Goal: Transaction & Acquisition: Purchase product/service

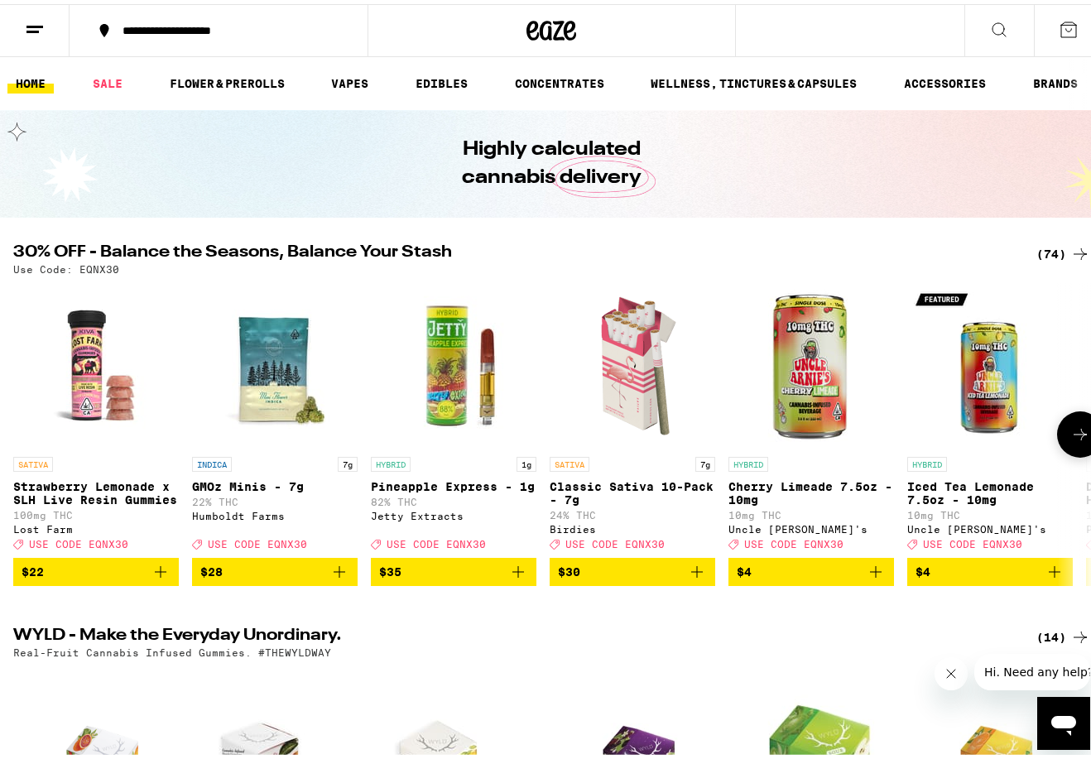
click at [1071, 436] on icon at bounding box center [1081, 431] width 20 height 20
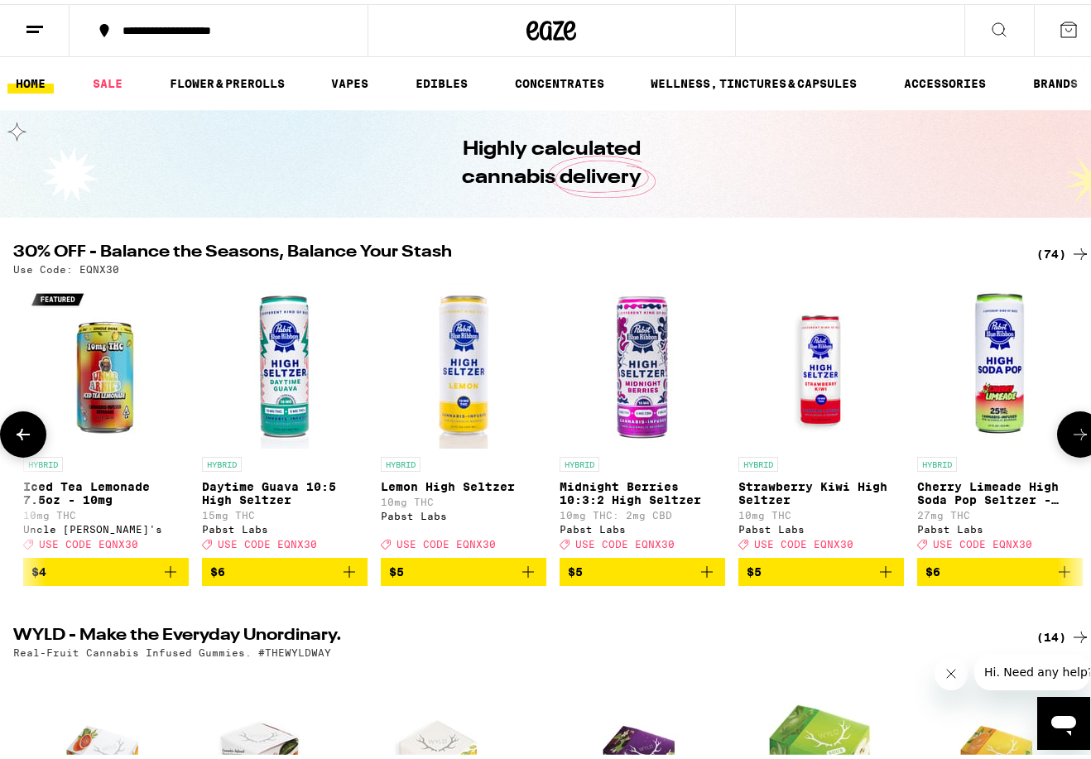
click at [1071, 436] on icon at bounding box center [1081, 431] width 20 height 20
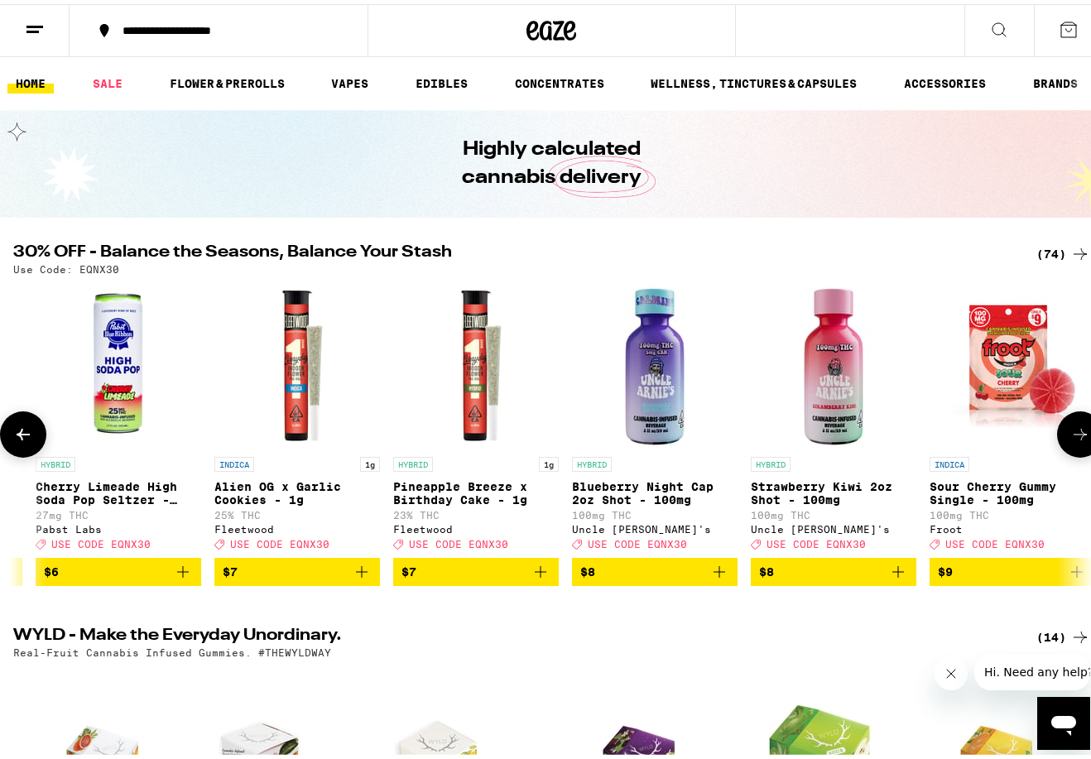
scroll to position [0, 1769]
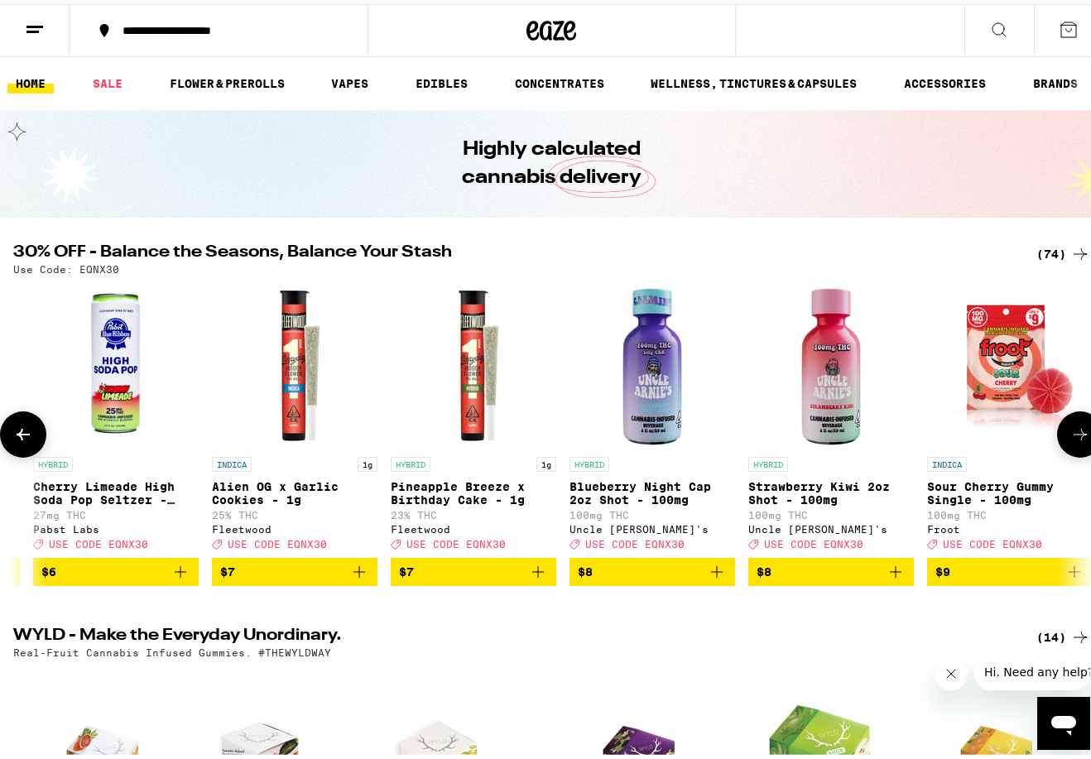
drag, startPoint x: 1059, startPoint y: 436, endPoint x: 807, endPoint y: 645, distance: 327.0
click at [1072, 433] on icon at bounding box center [1081, 431] width 20 height 20
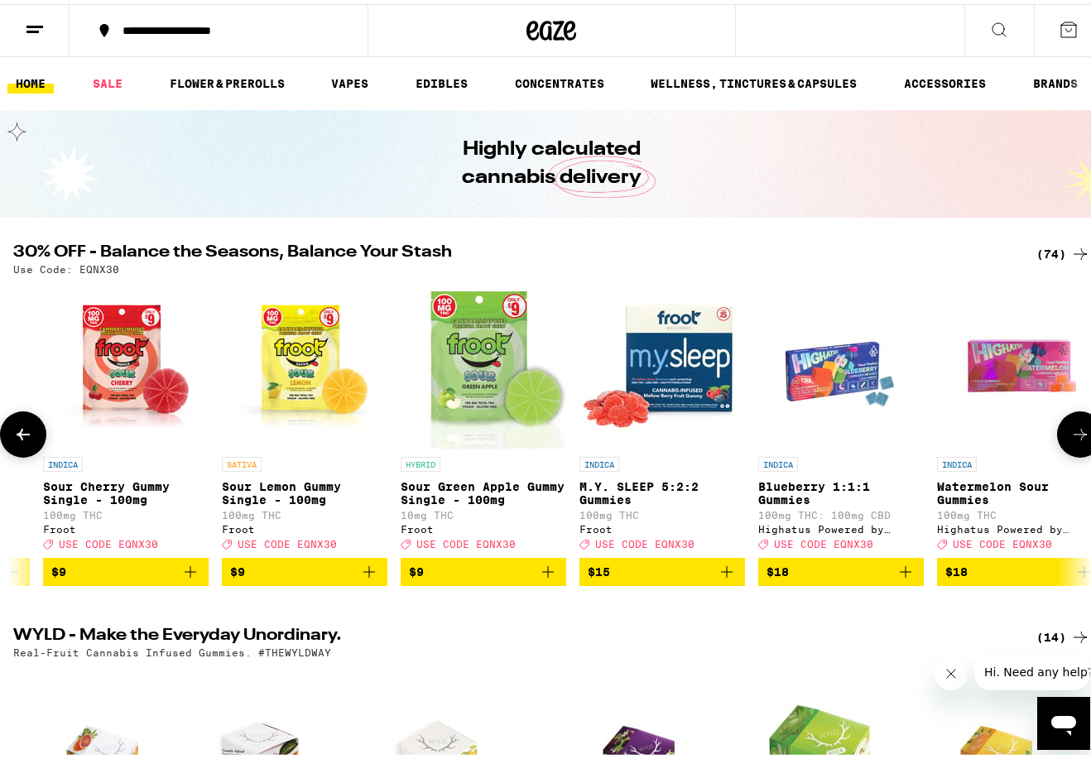
click at [1072, 433] on icon at bounding box center [1081, 431] width 20 height 20
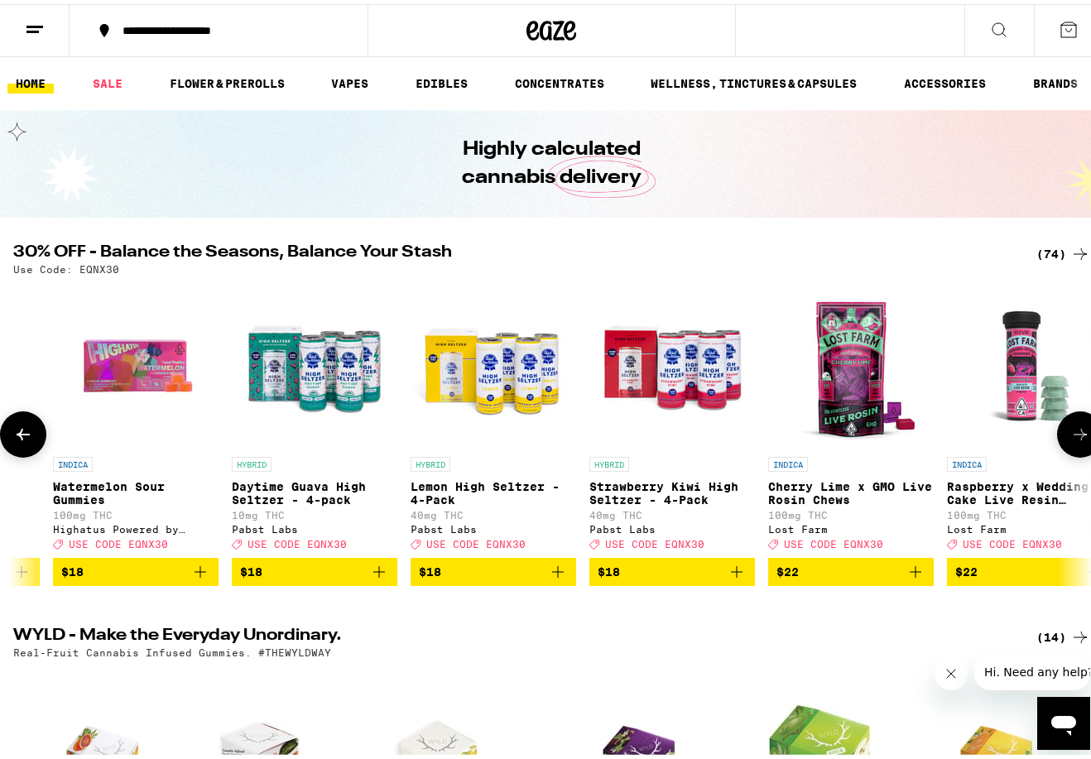
click at [1072, 433] on icon at bounding box center [1081, 431] width 20 height 20
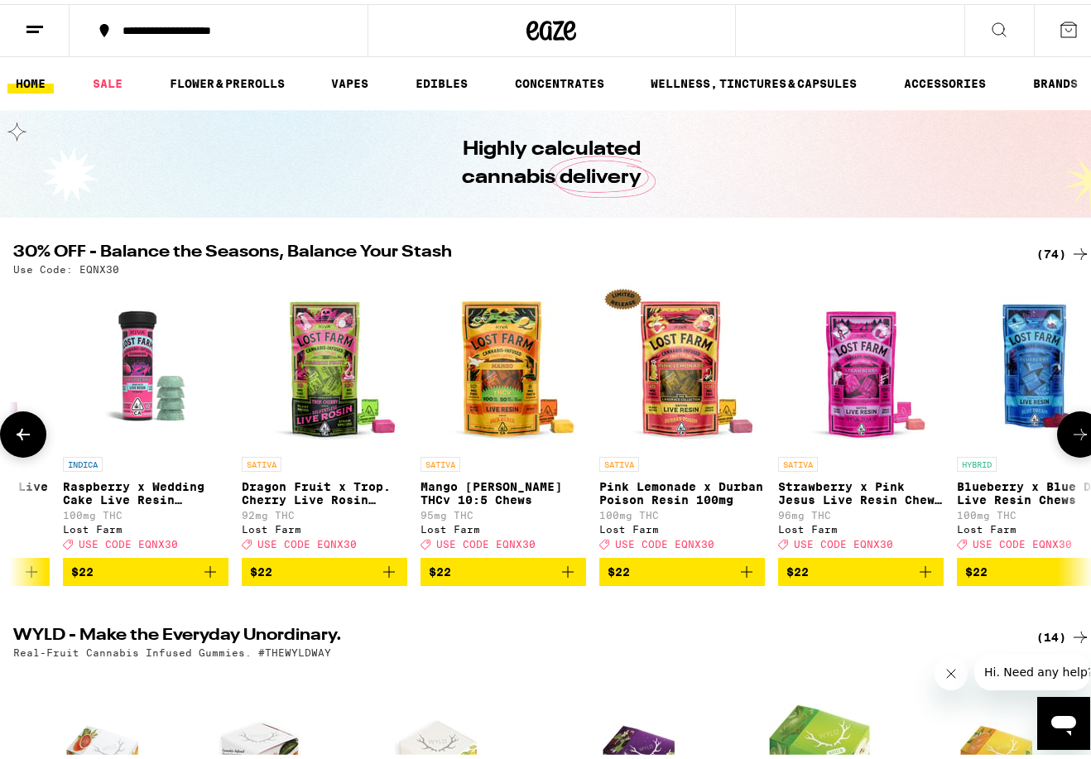
click at [1072, 433] on icon at bounding box center [1081, 431] width 20 height 20
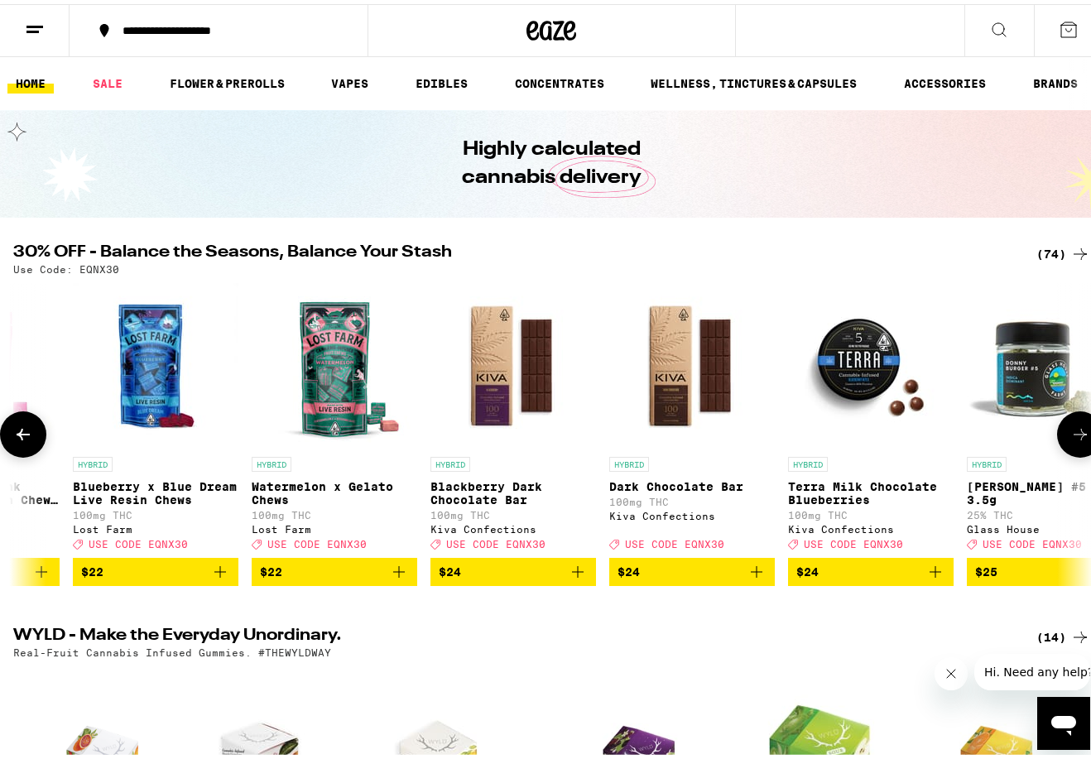
click at [1072, 433] on icon at bounding box center [1081, 431] width 20 height 20
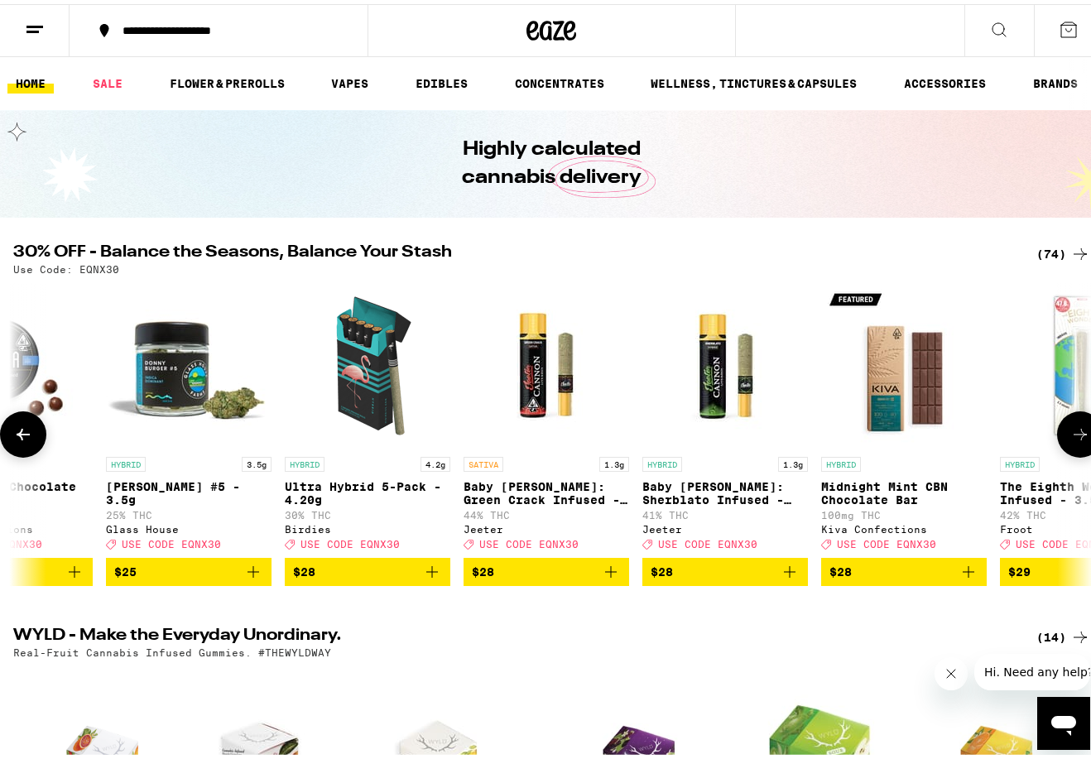
click at [1072, 433] on icon at bounding box center [1081, 431] width 20 height 20
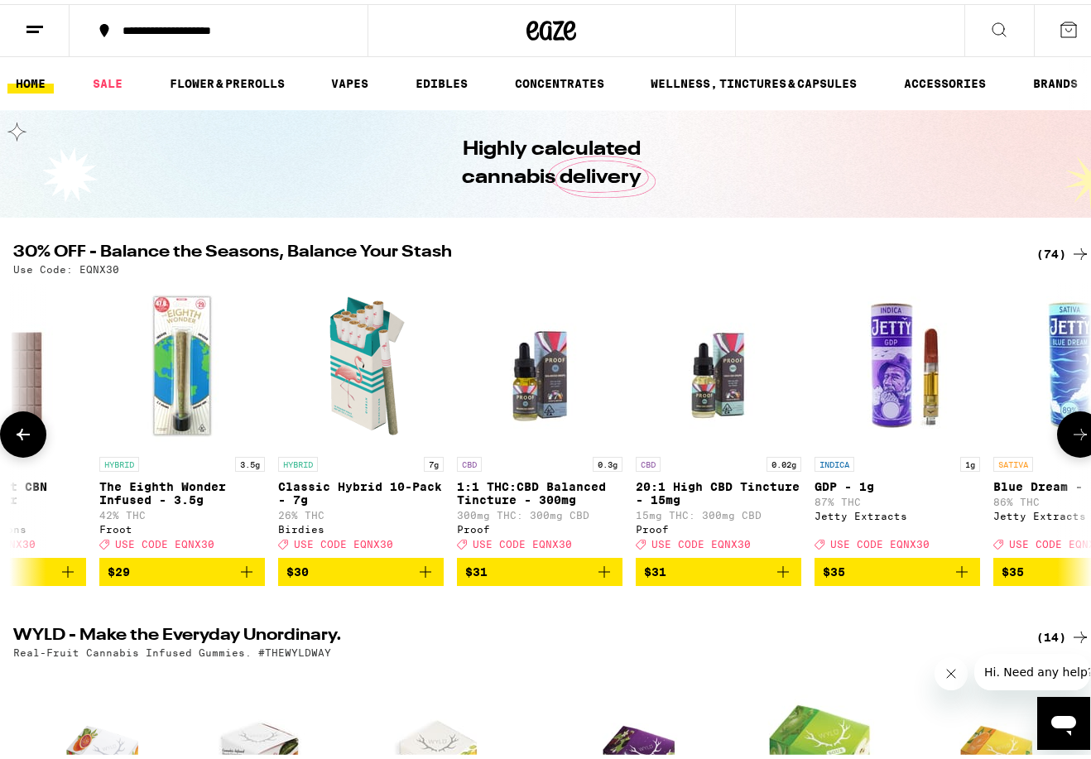
click at [1072, 433] on icon at bounding box center [1081, 431] width 20 height 20
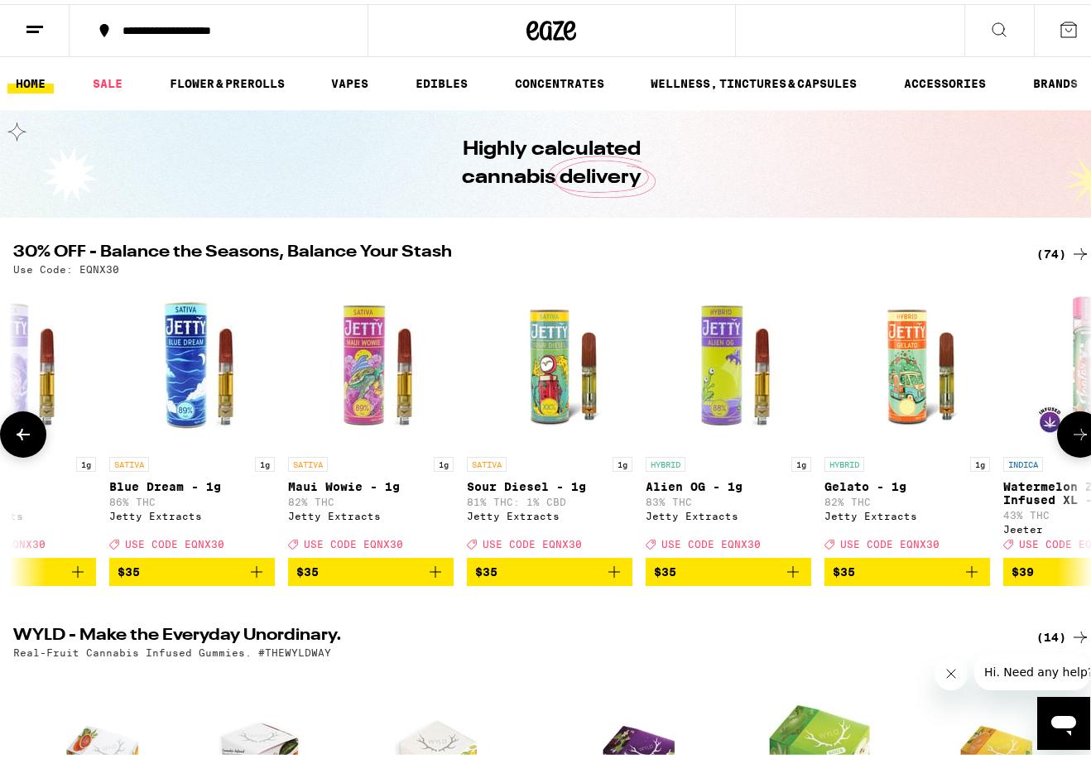
click at [1072, 433] on icon at bounding box center [1081, 431] width 20 height 20
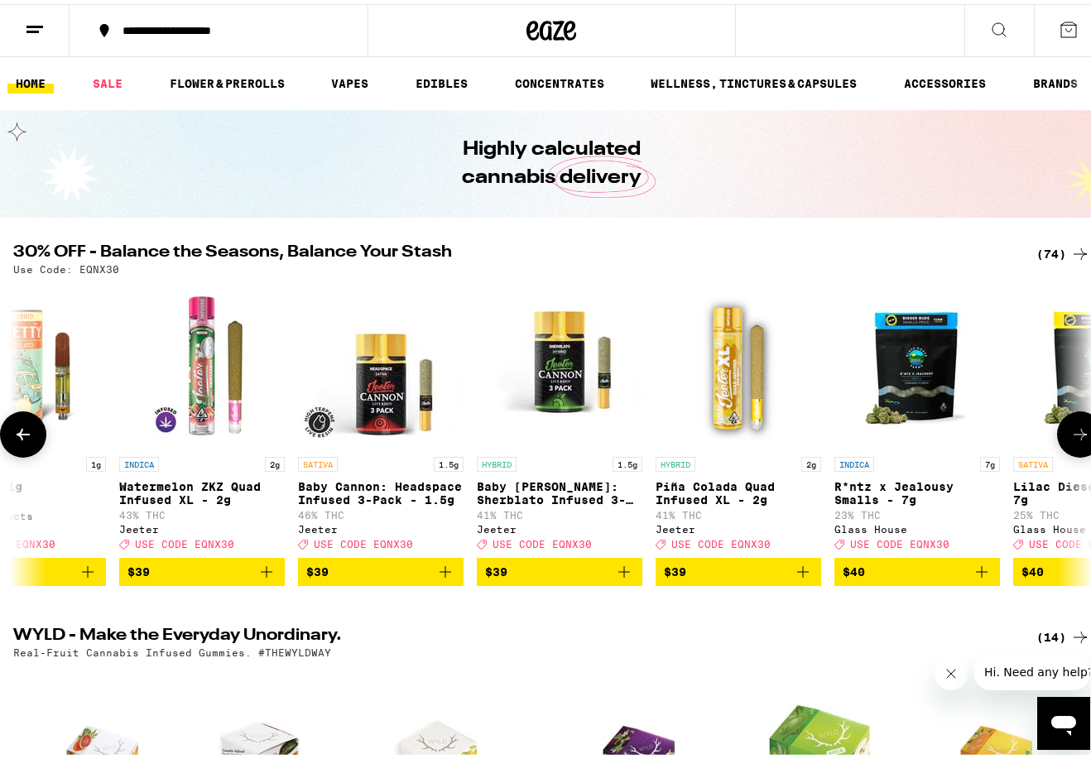
click at [1072, 433] on icon at bounding box center [1081, 431] width 20 height 20
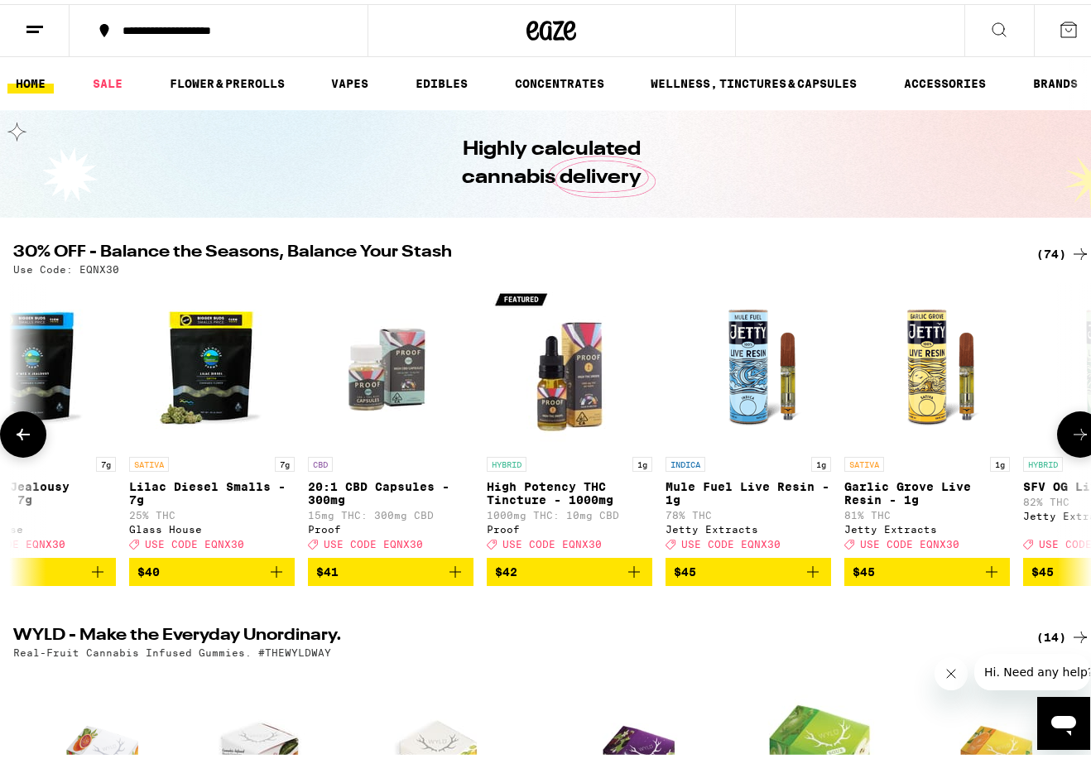
click at [1072, 433] on icon at bounding box center [1081, 431] width 20 height 20
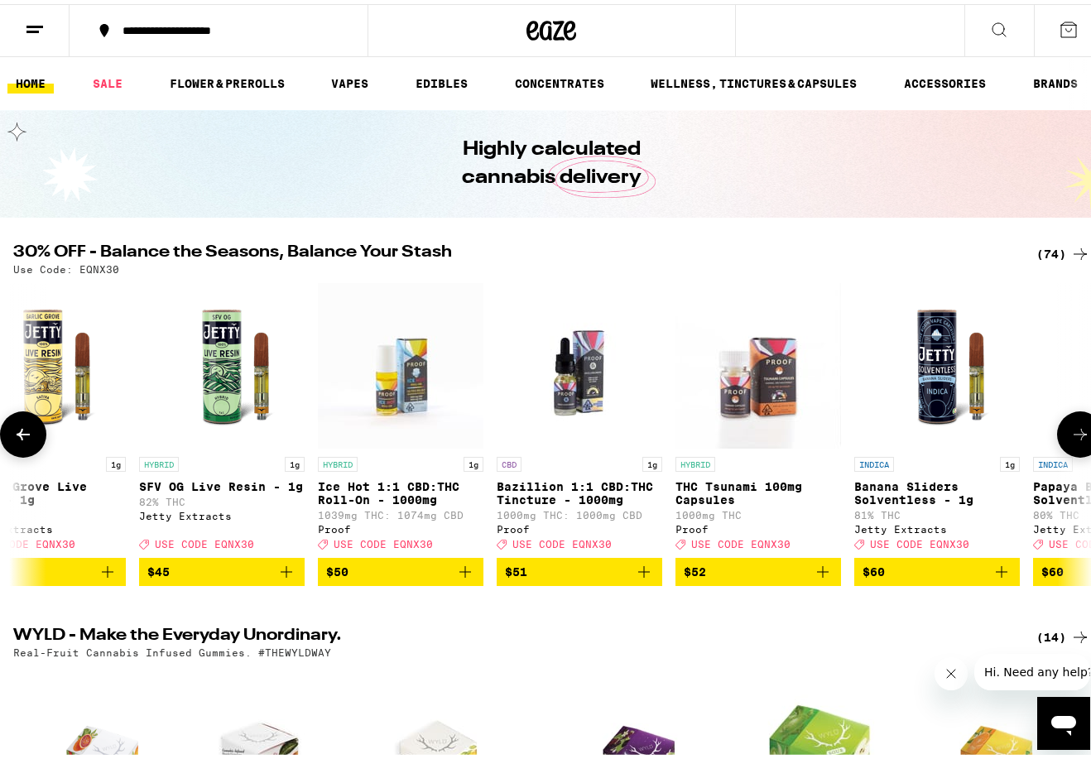
click at [1072, 433] on icon at bounding box center [1081, 431] width 20 height 20
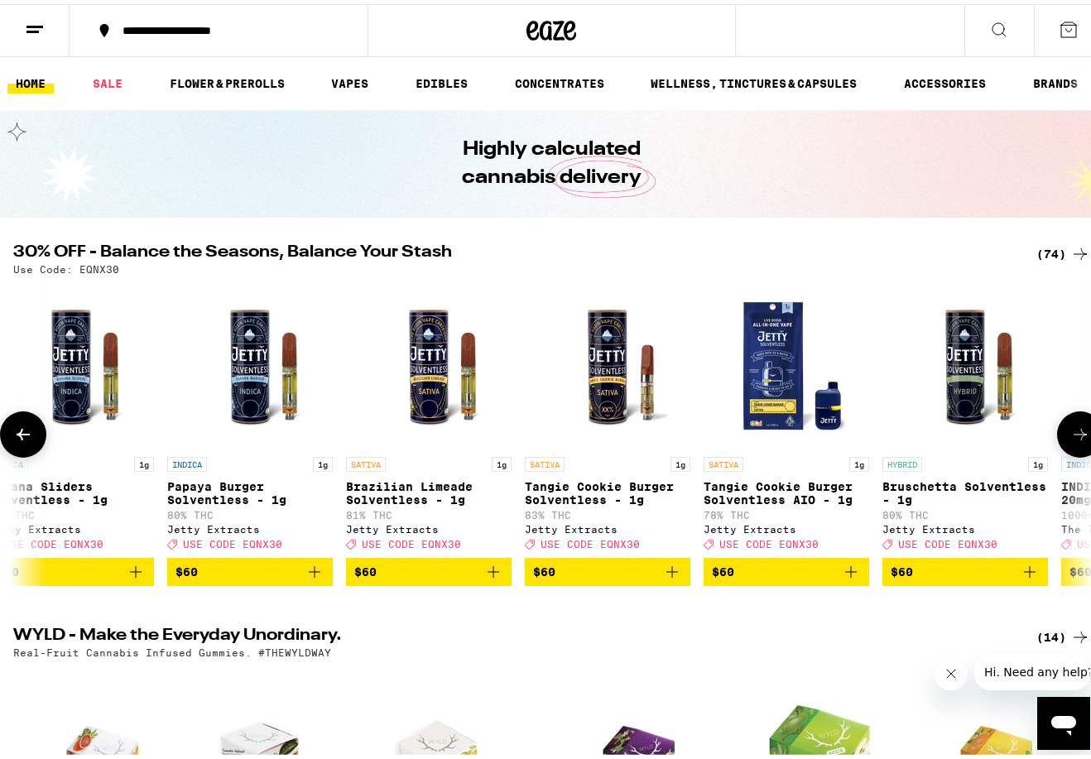
scroll to position [0, 11490]
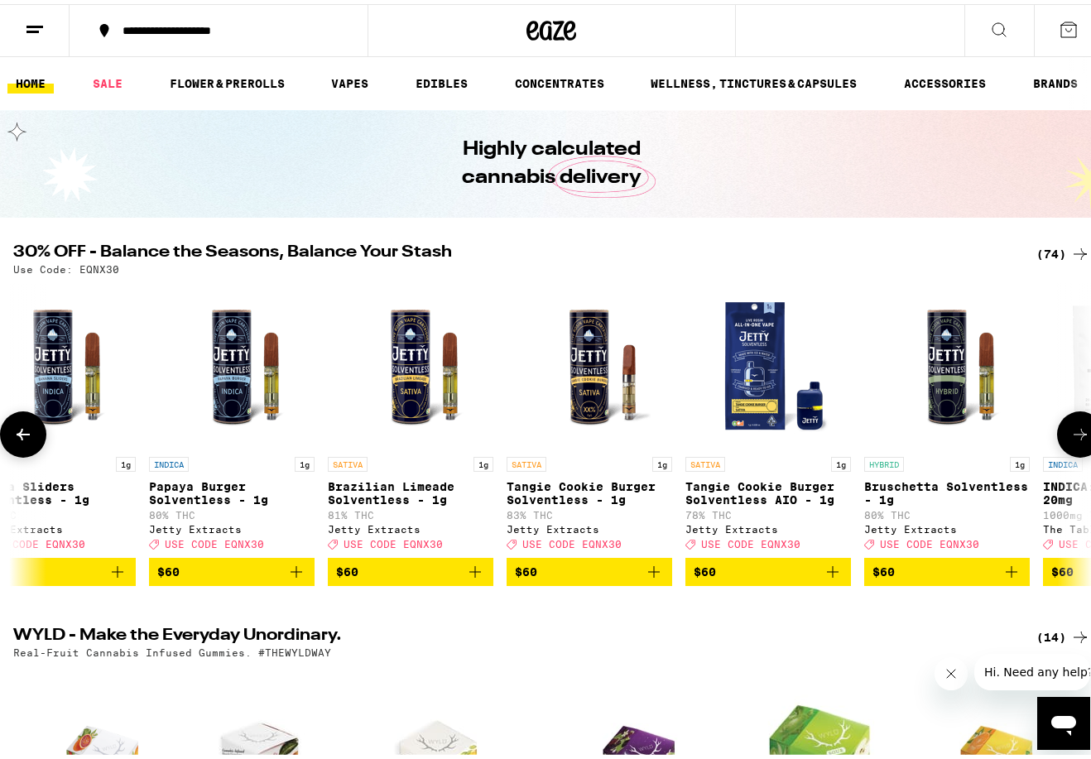
click at [1072, 433] on icon at bounding box center [1081, 431] width 20 height 20
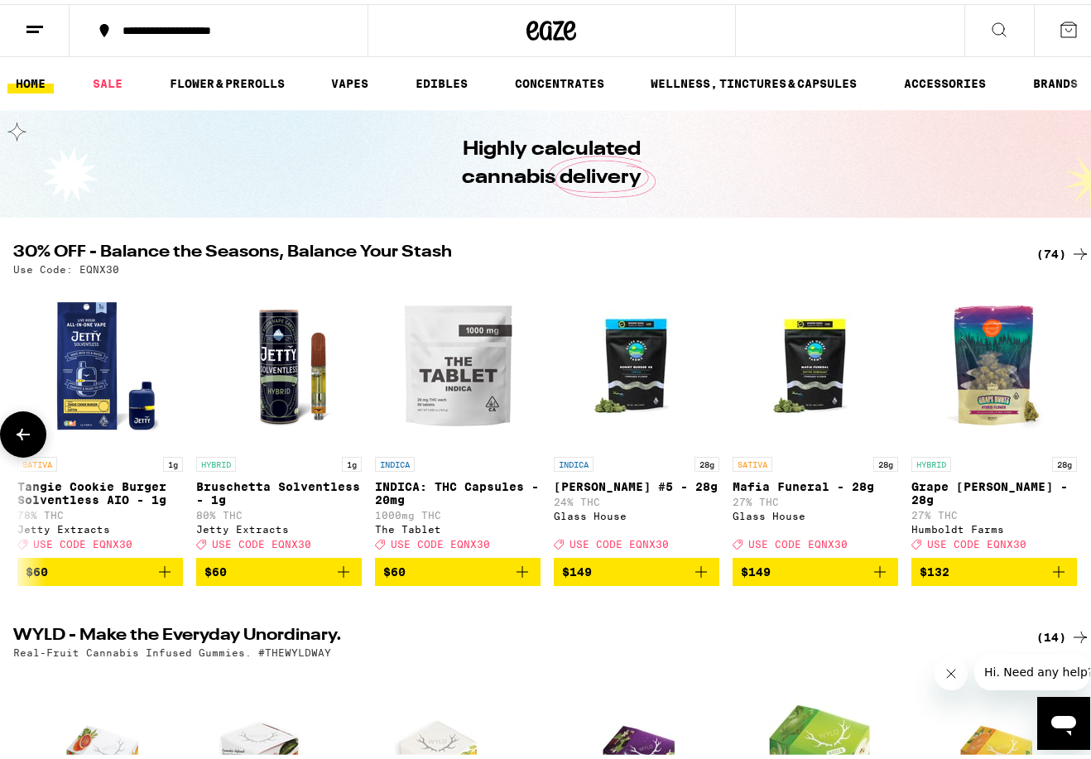
scroll to position [0, 12171]
click at [1072, 433] on div at bounding box center [1080, 430] width 46 height 46
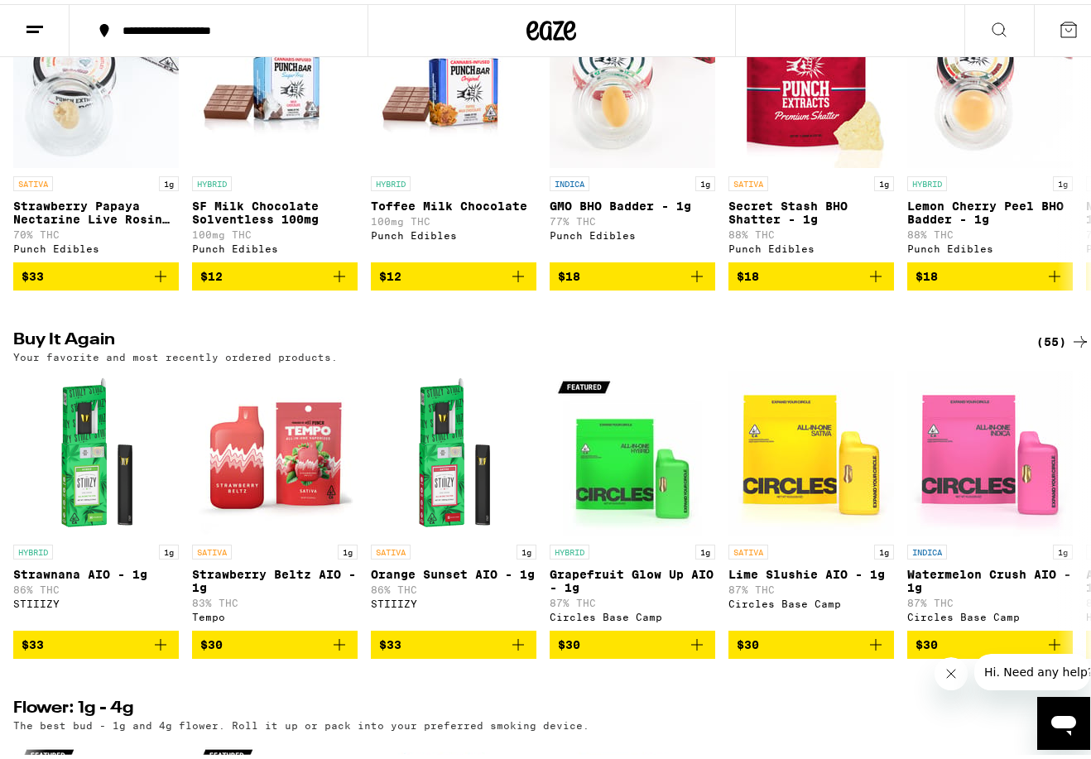
scroll to position [1076, 0]
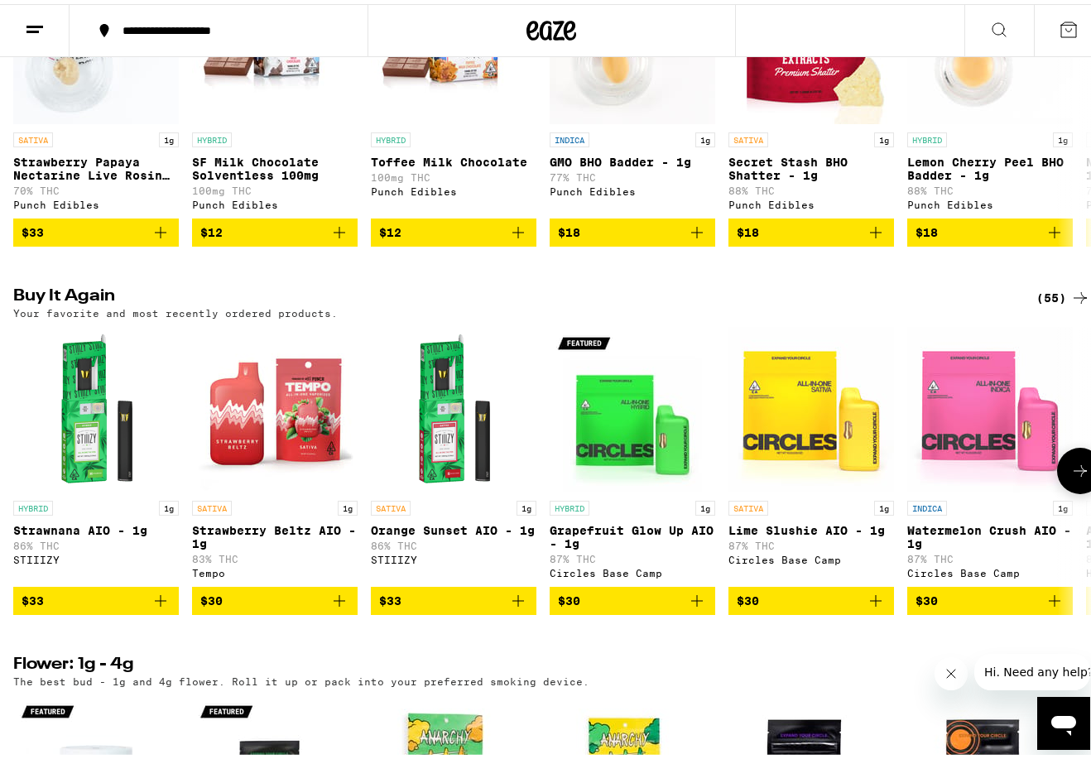
click at [1074, 473] on icon at bounding box center [1080, 467] width 13 height 12
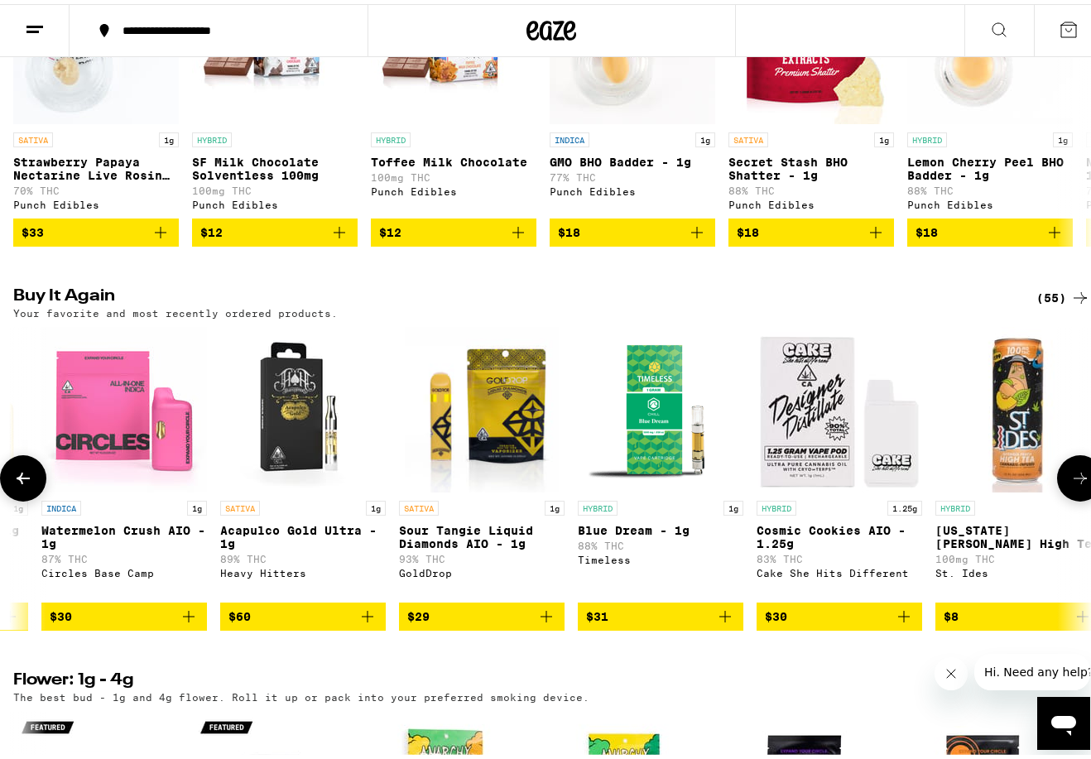
scroll to position [0, 884]
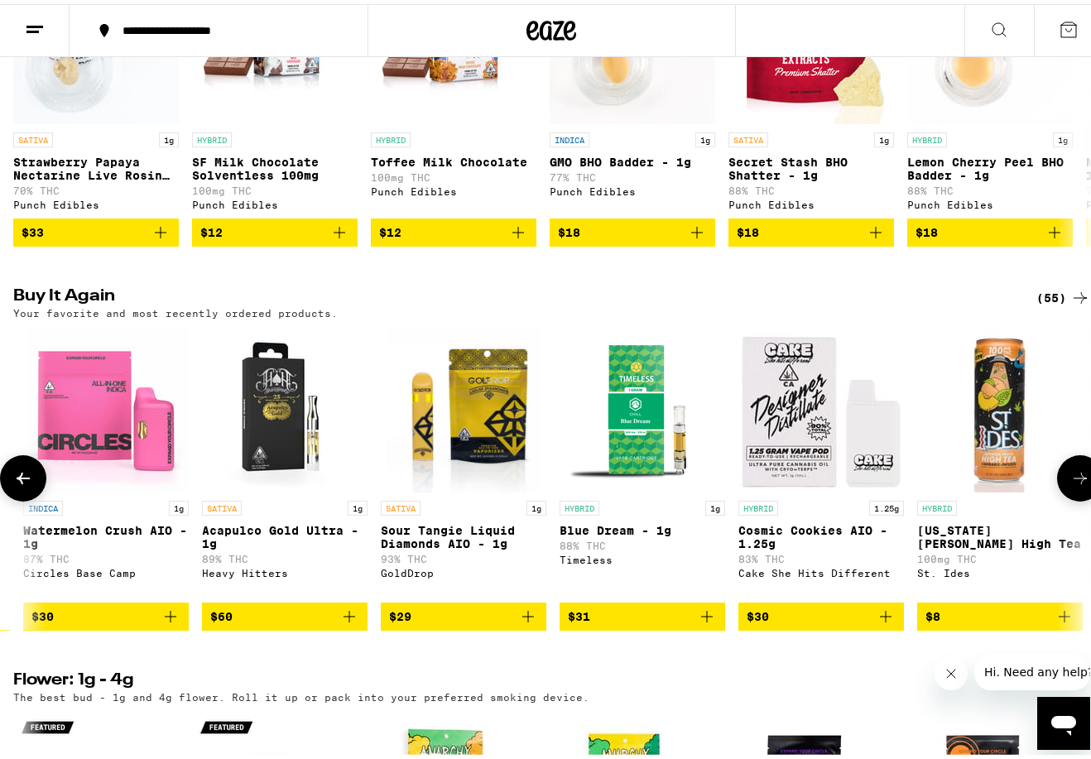
click at [802, 623] on span "$30" at bounding box center [821, 613] width 149 height 20
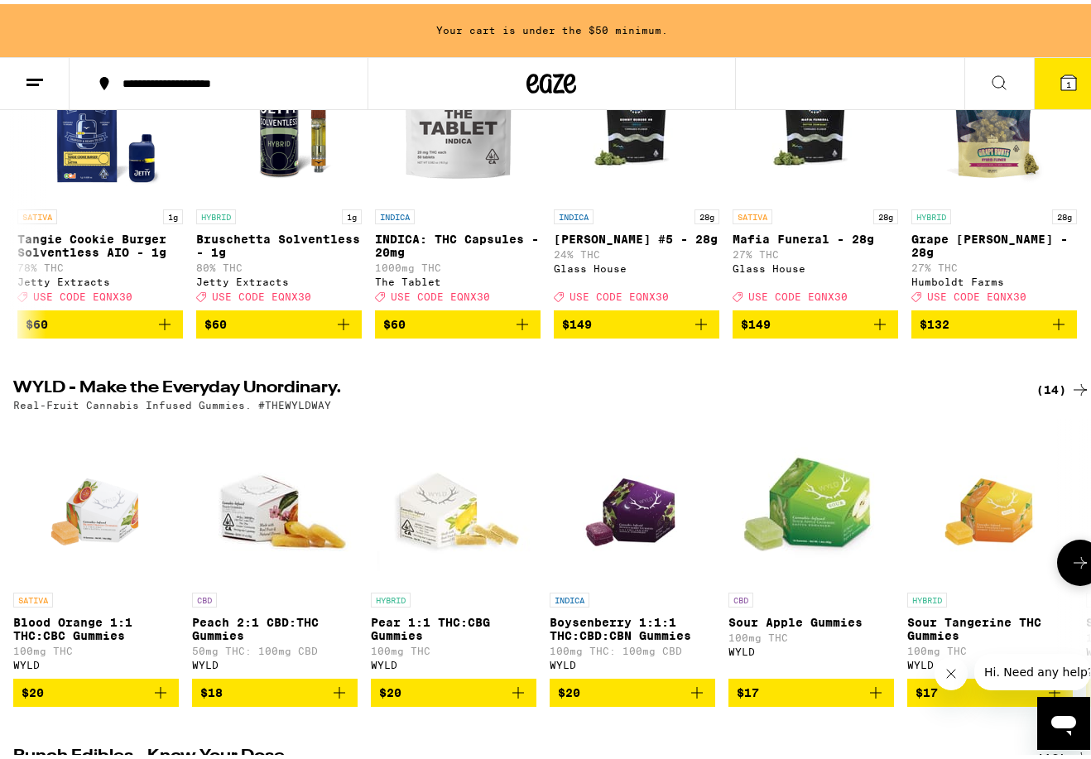
scroll to position [0, 0]
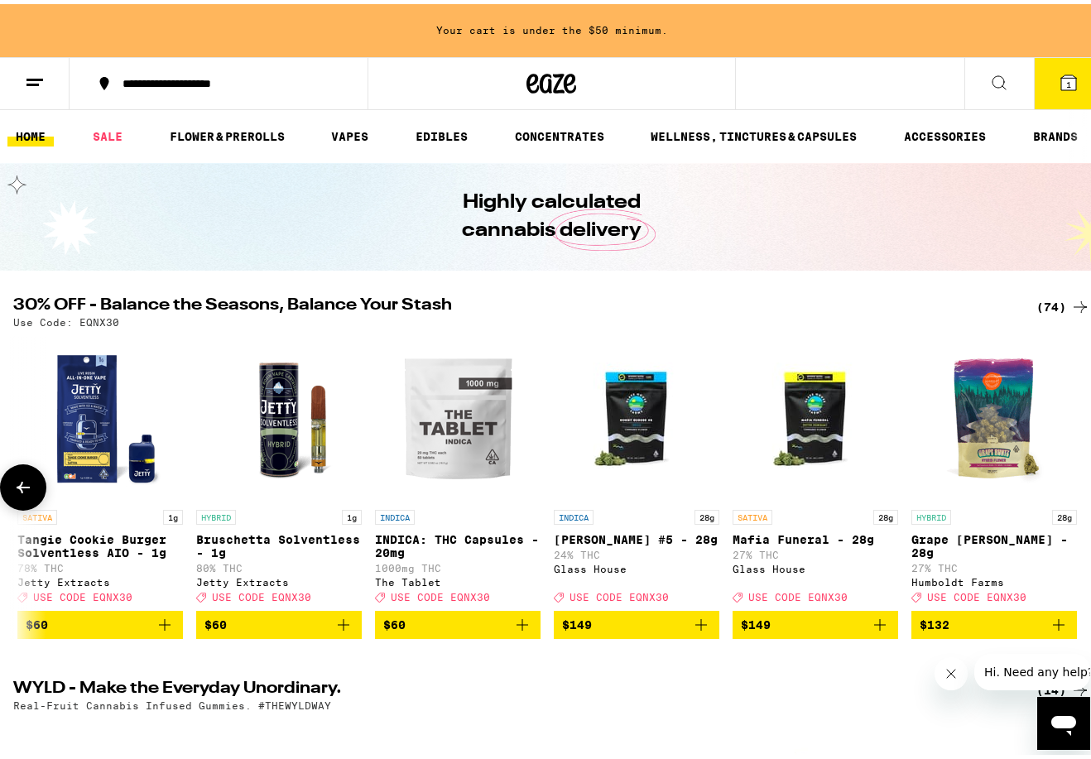
click at [25, 494] on icon at bounding box center [23, 484] width 20 height 20
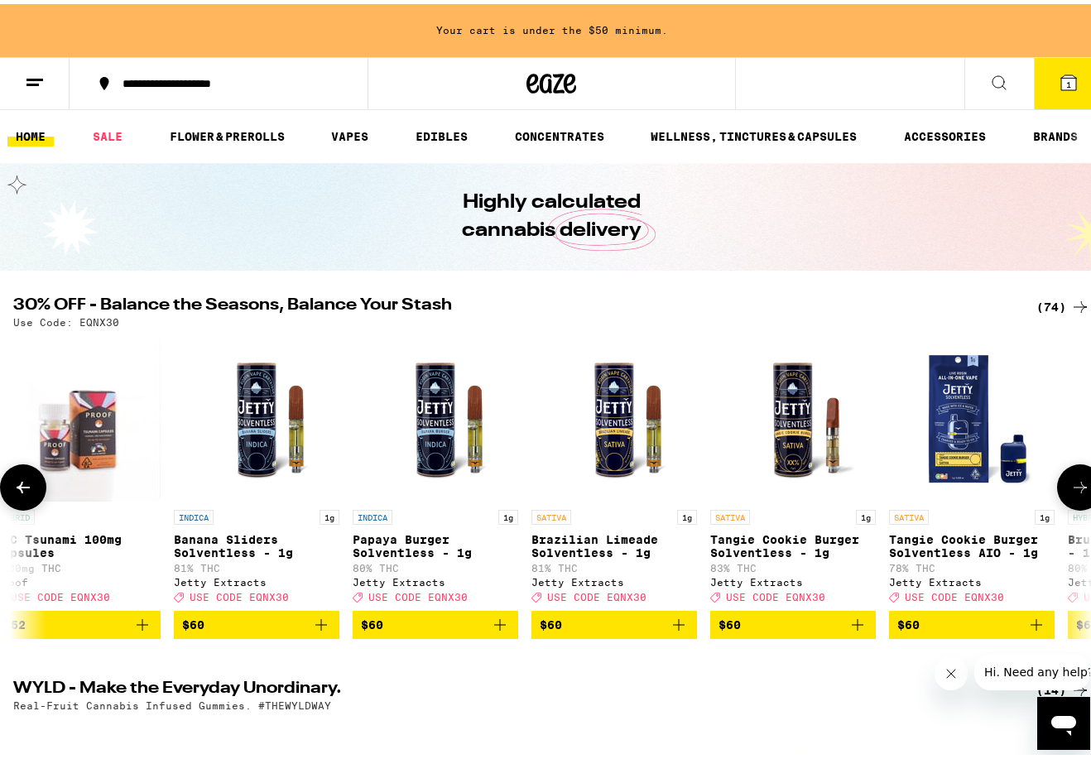
click at [25, 494] on icon at bounding box center [23, 484] width 20 height 20
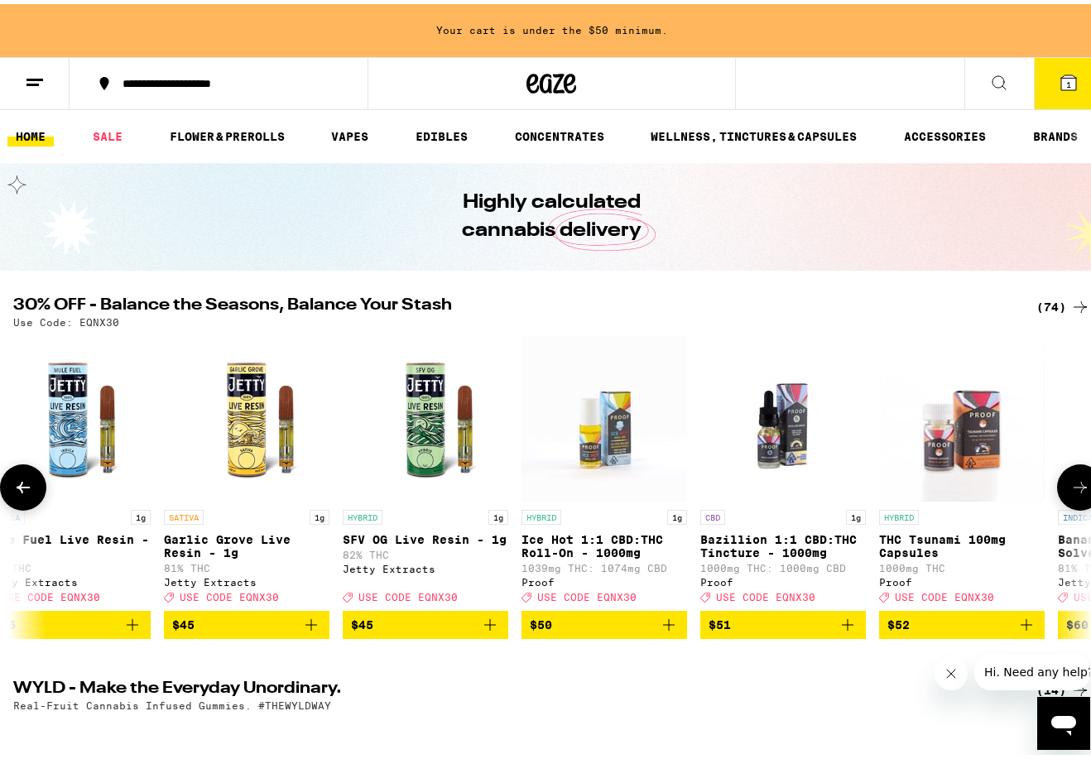
click at [25, 494] on icon at bounding box center [23, 484] width 20 height 20
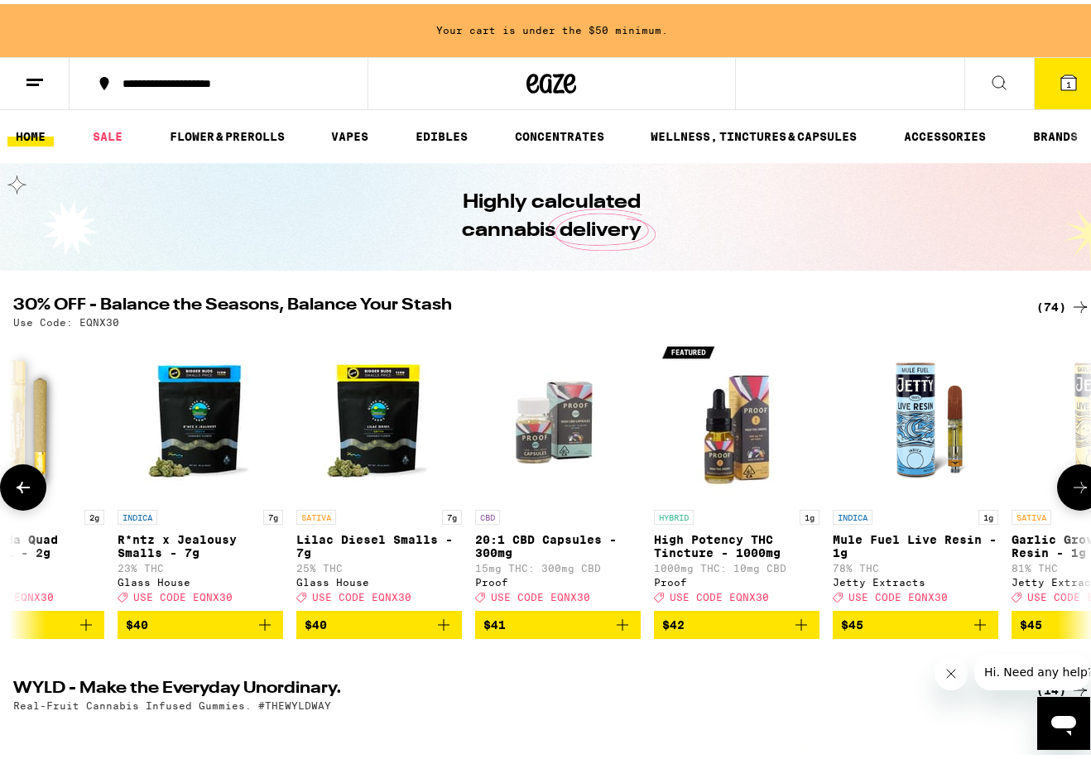
click at [25, 494] on icon at bounding box center [23, 484] width 20 height 20
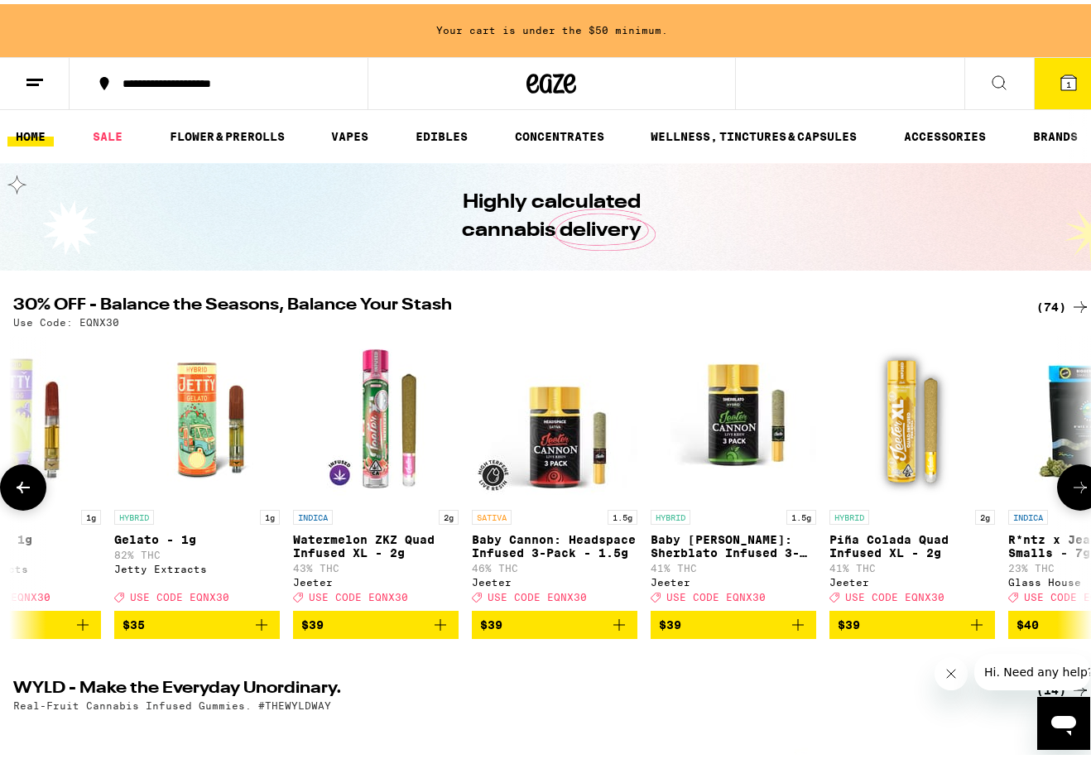
click at [25, 494] on icon at bounding box center [23, 484] width 20 height 20
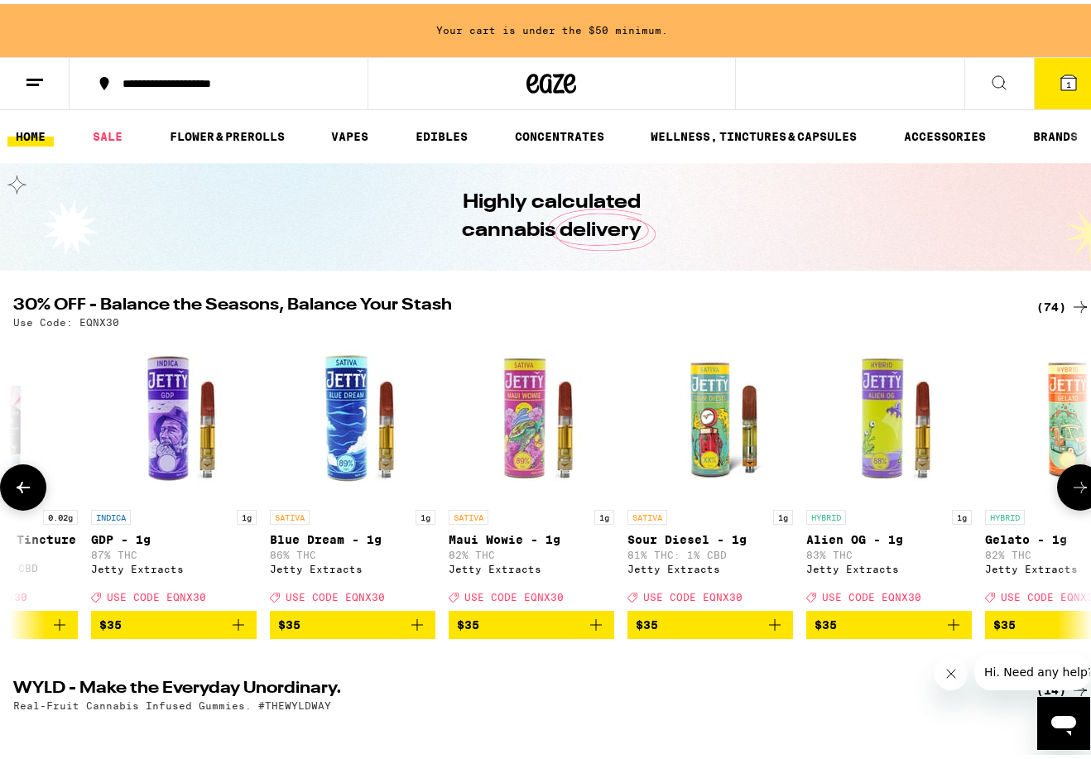
click at [25, 494] on icon at bounding box center [23, 484] width 20 height 20
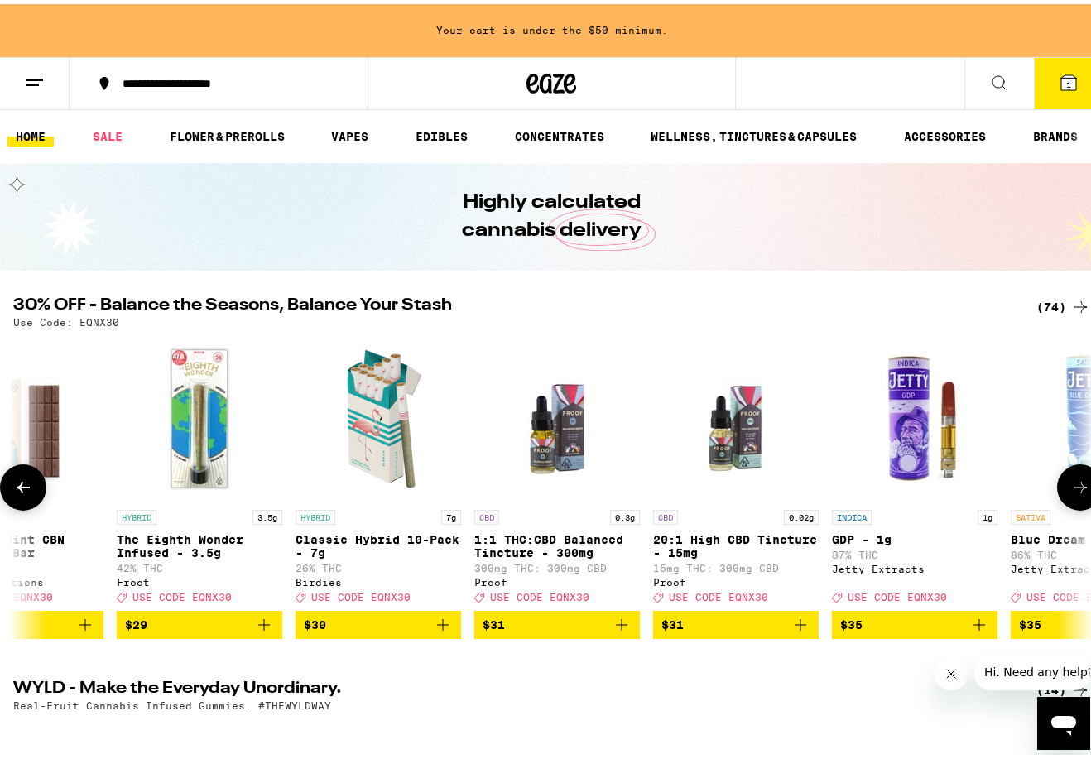
click at [25, 494] on icon at bounding box center [23, 484] width 20 height 20
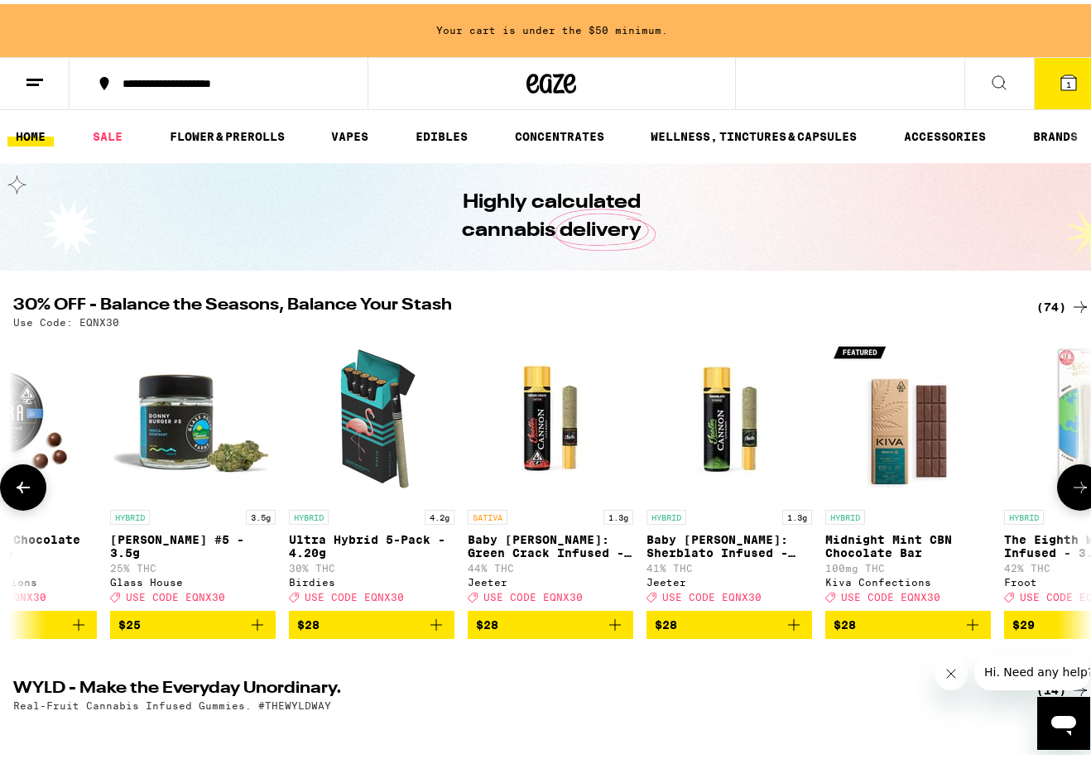
click at [25, 494] on icon at bounding box center [23, 484] width 20 height 20
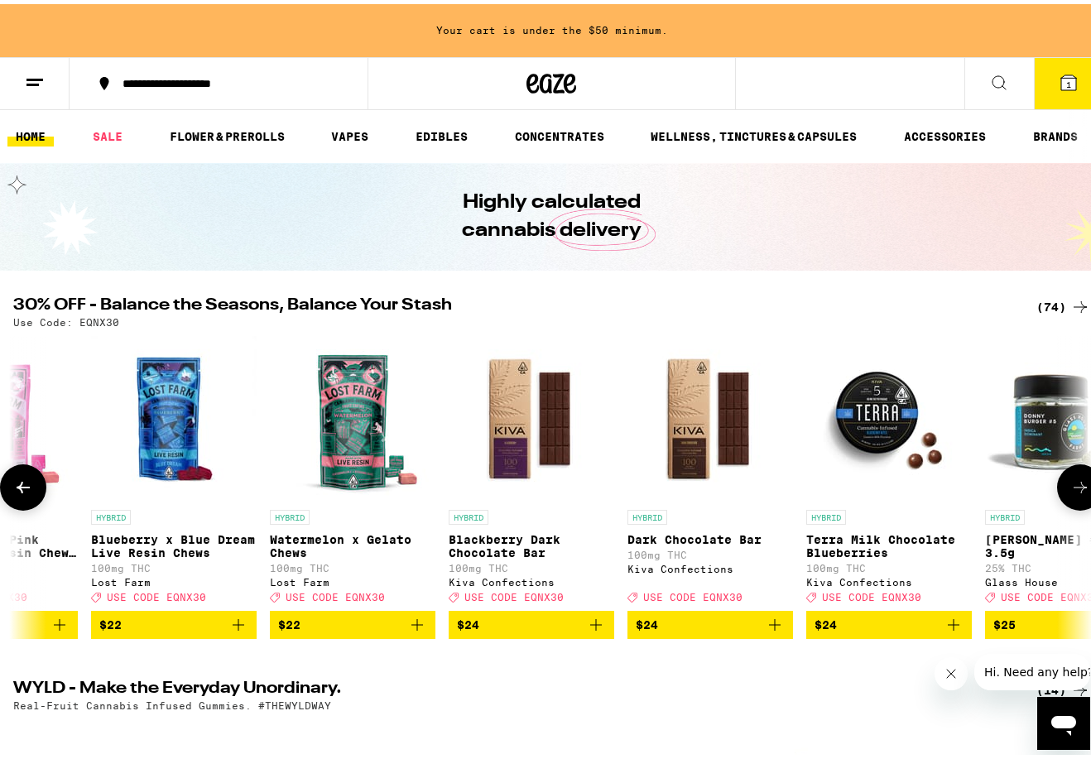
scroll to position [0, 5279]
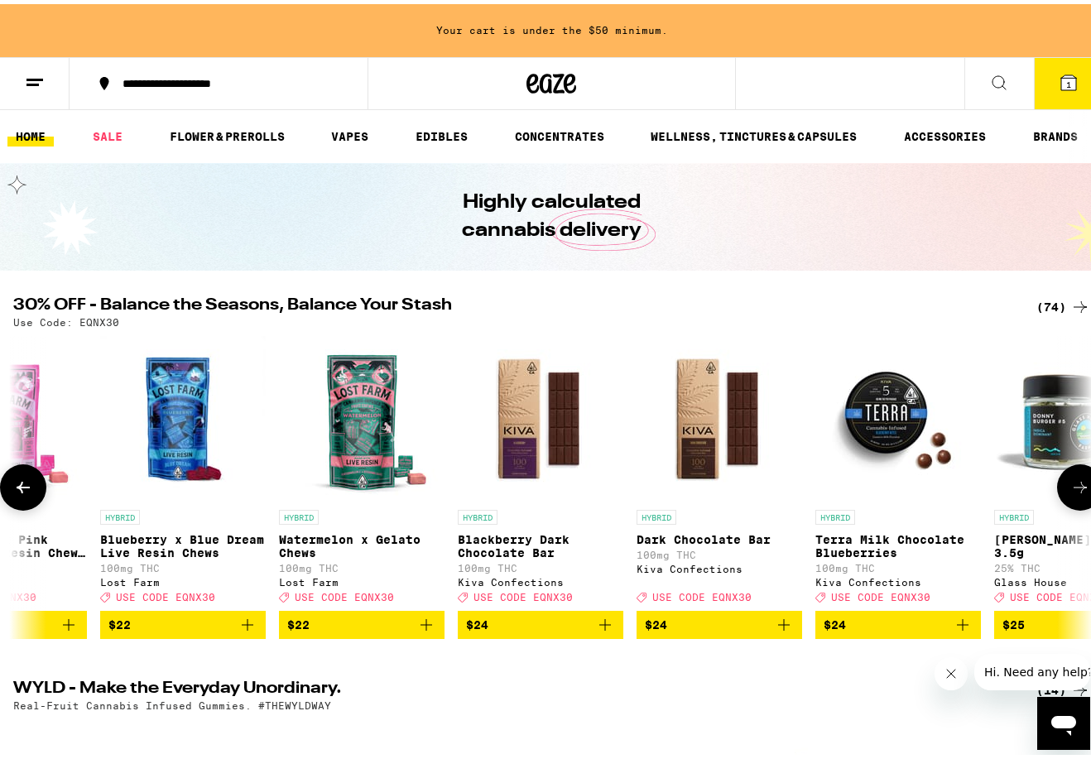
click at [25, 494] on icon at bounding box center [23, 484] width 20 height 20
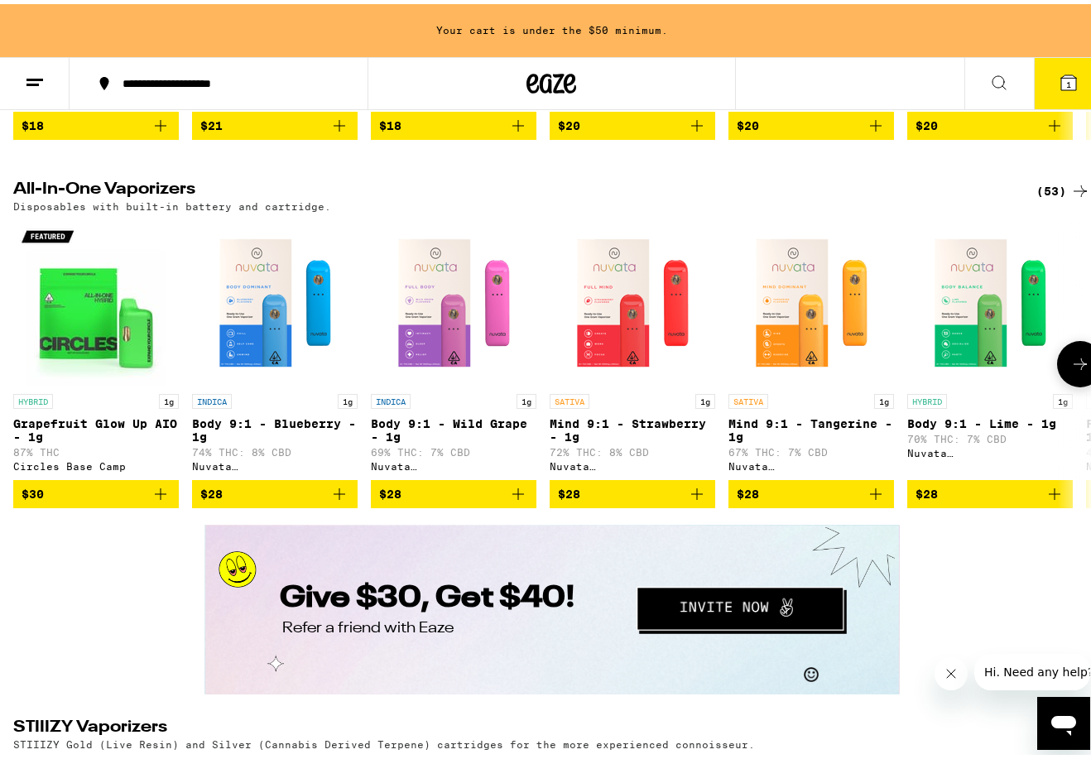
scroll to position [2733, 0]
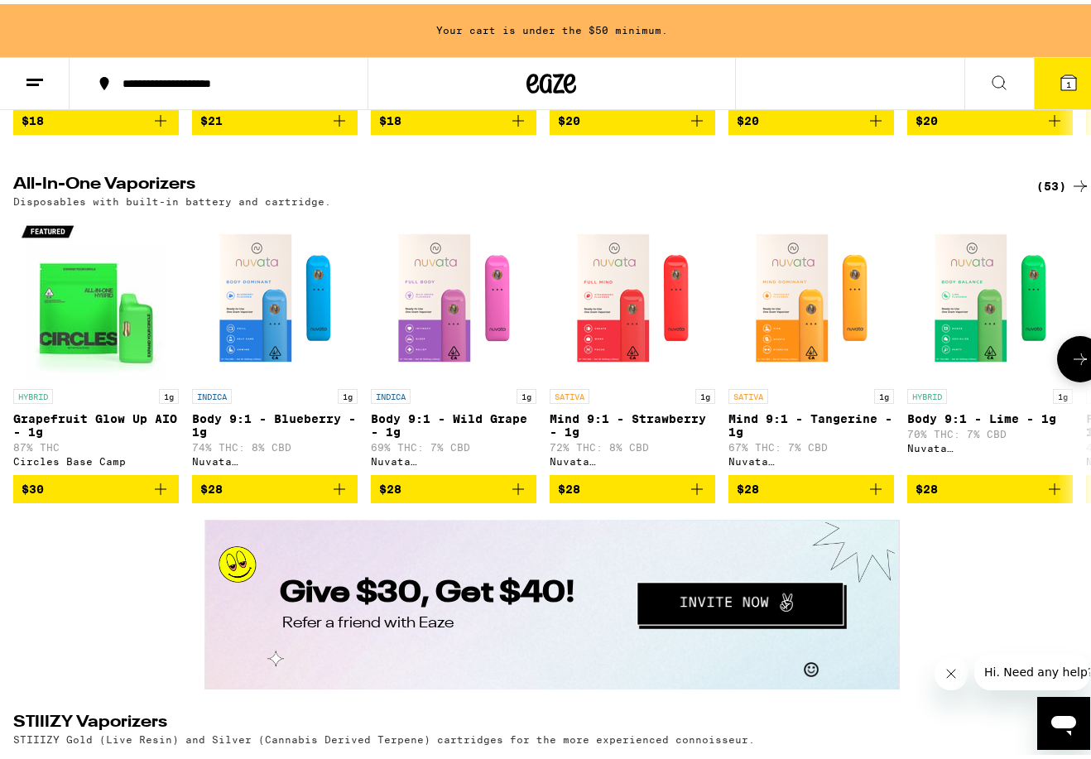
click at [1077, 365] on icon at bounding box center [1081, 355] width 20 height 20
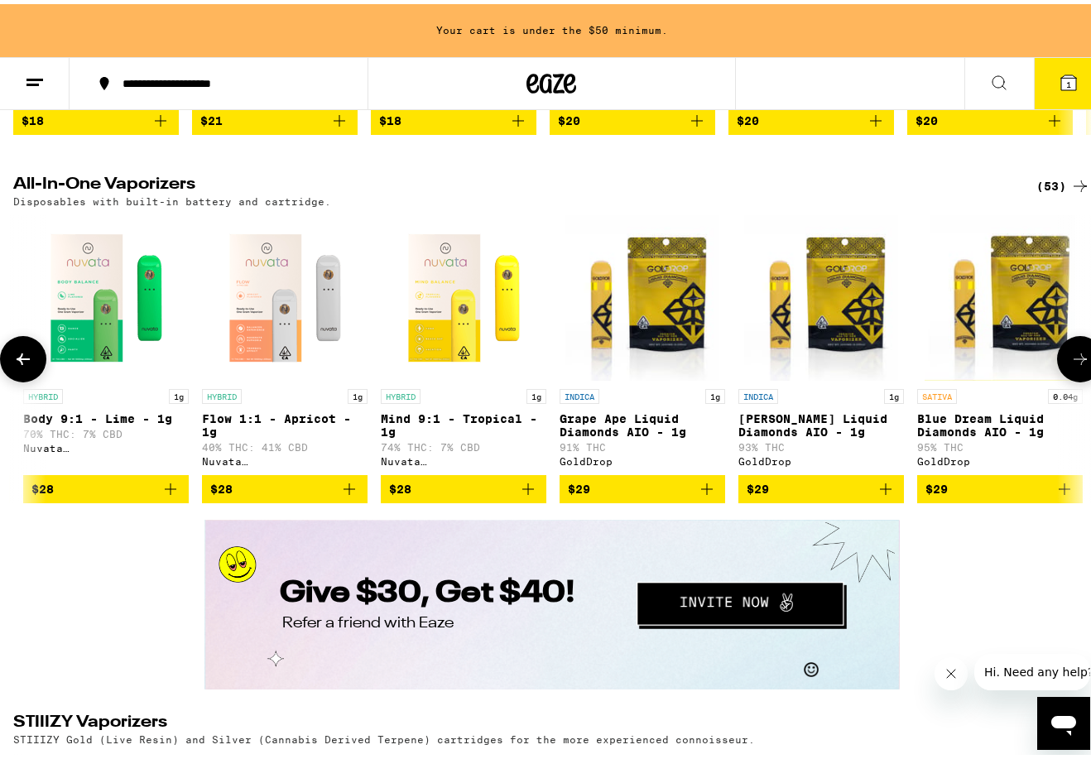
click at [1076, 365] on icon at bounding box center [1081, 355] width 20 height 20
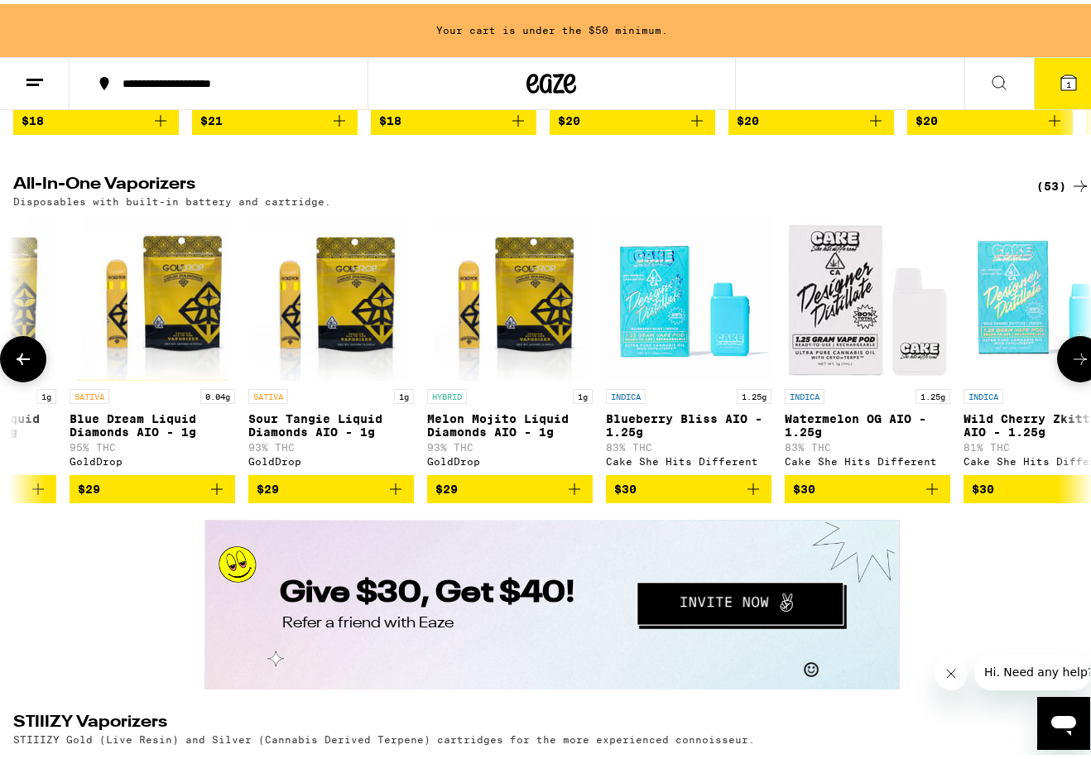
click at [1076, 365] on icon at bounding box center [1081, 355] width 20 height 20
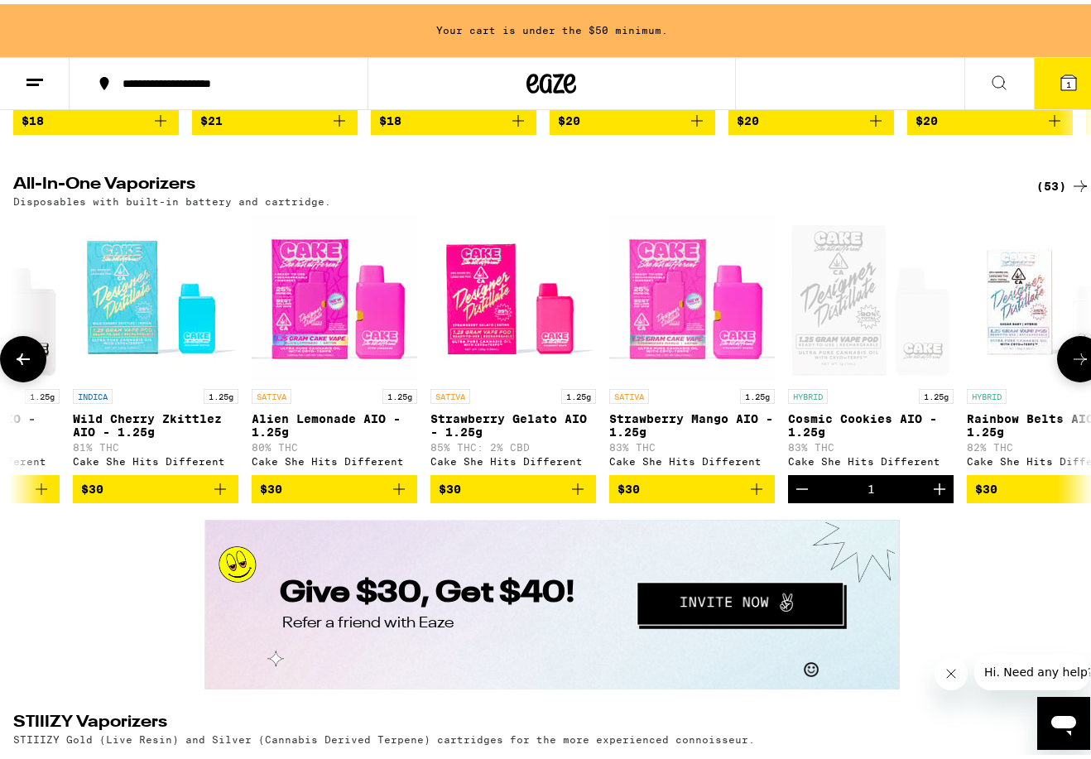
click at [1076, 365] on icon at bounding box center [1081, 355] width 20 height 20
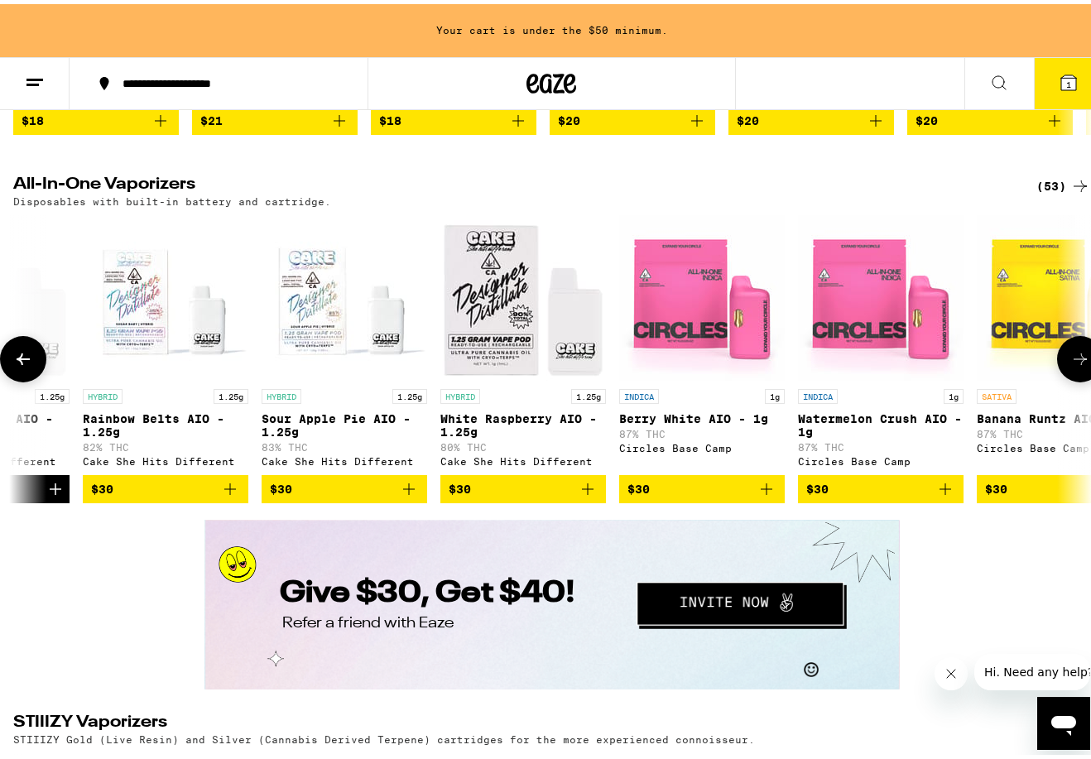
click at [1076, 365] on icon at bounding box center [1081, 355] width 20 height 20
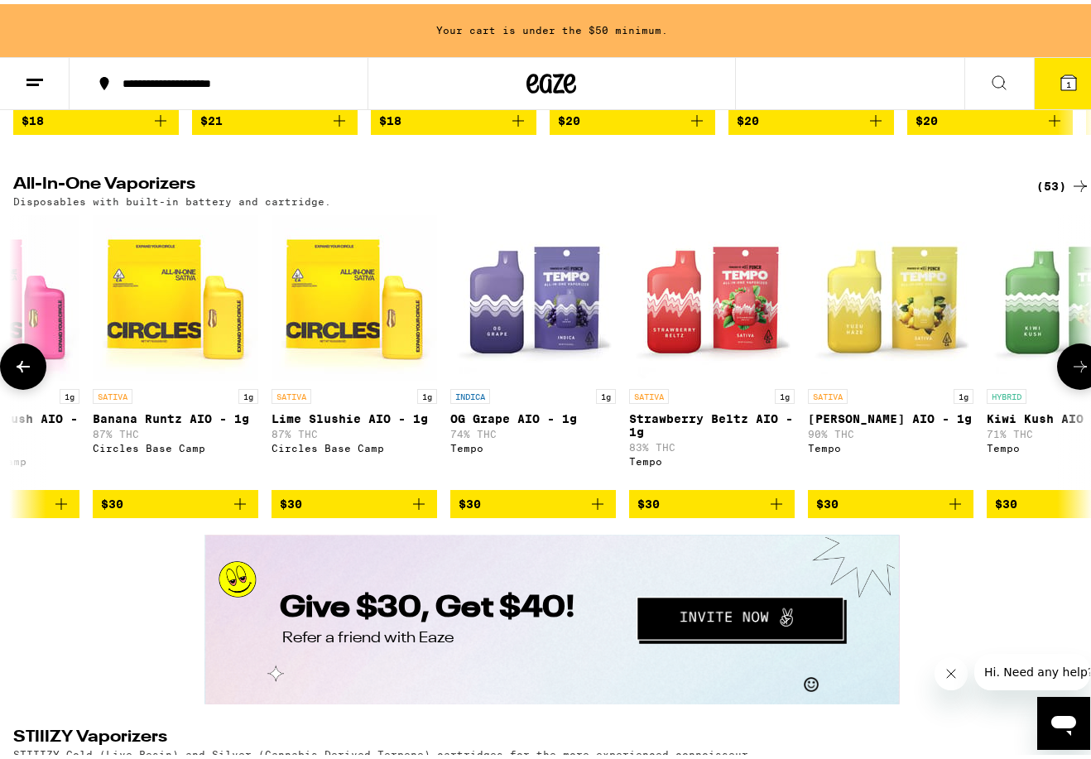
click at [1076, 373] on icon at bounding box center [1081, 363] width 20 height 20
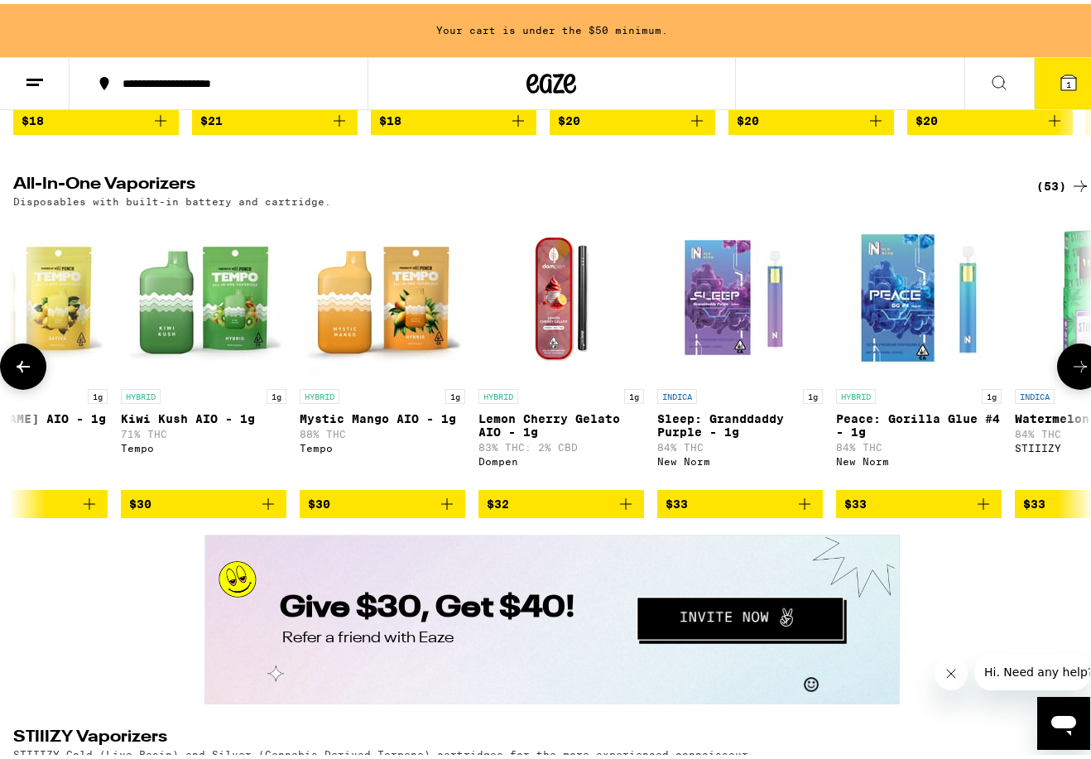
scroll to position [0, 5276]
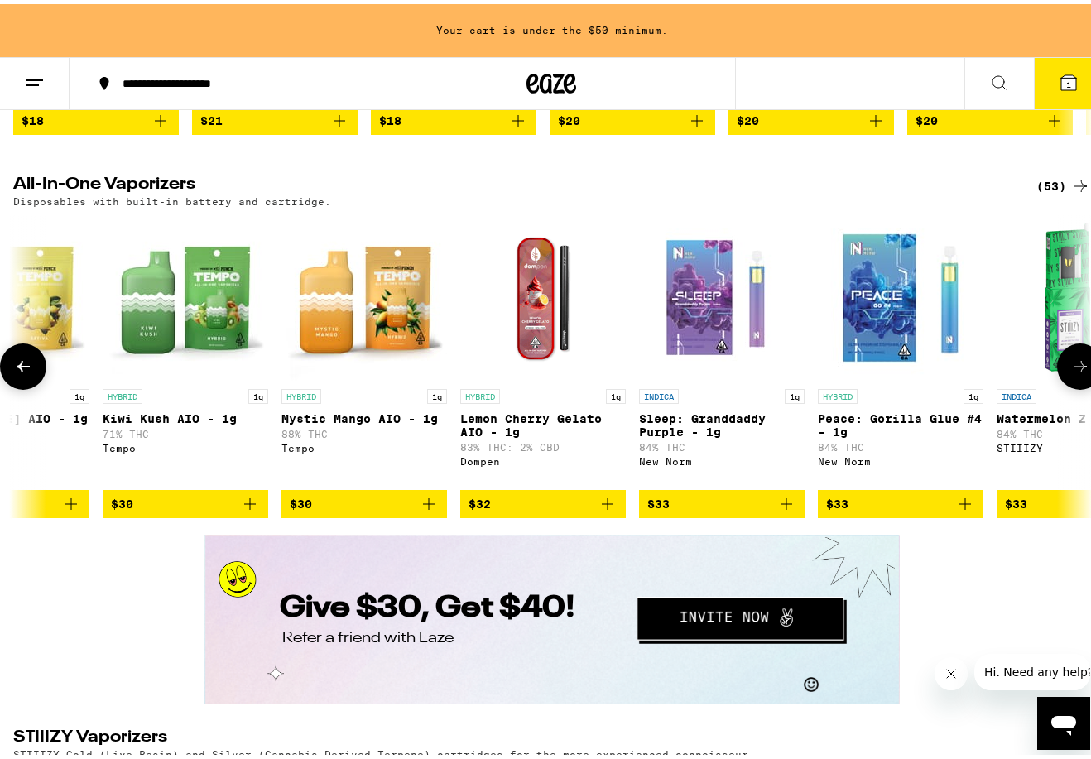
click at [1076, 373] on icon at bounding box center [1081, 363] width 20 height 20
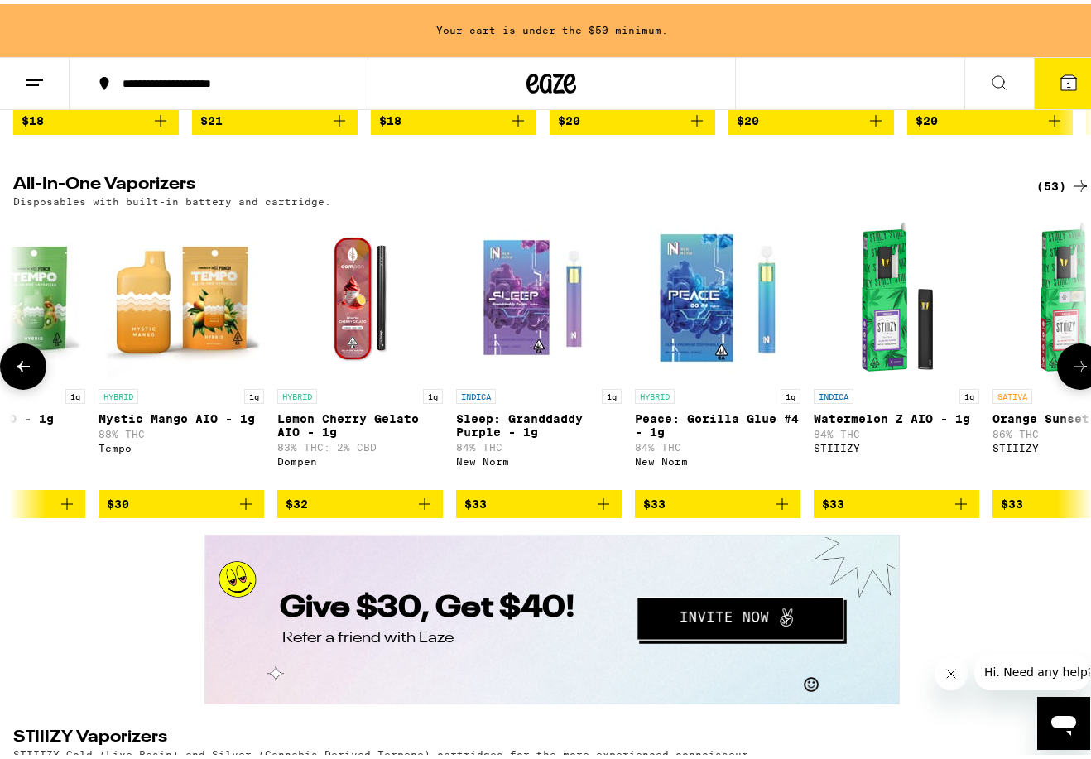
click at [1076, 373] on icon at bounding box center [1081, 363] width 20 height 20
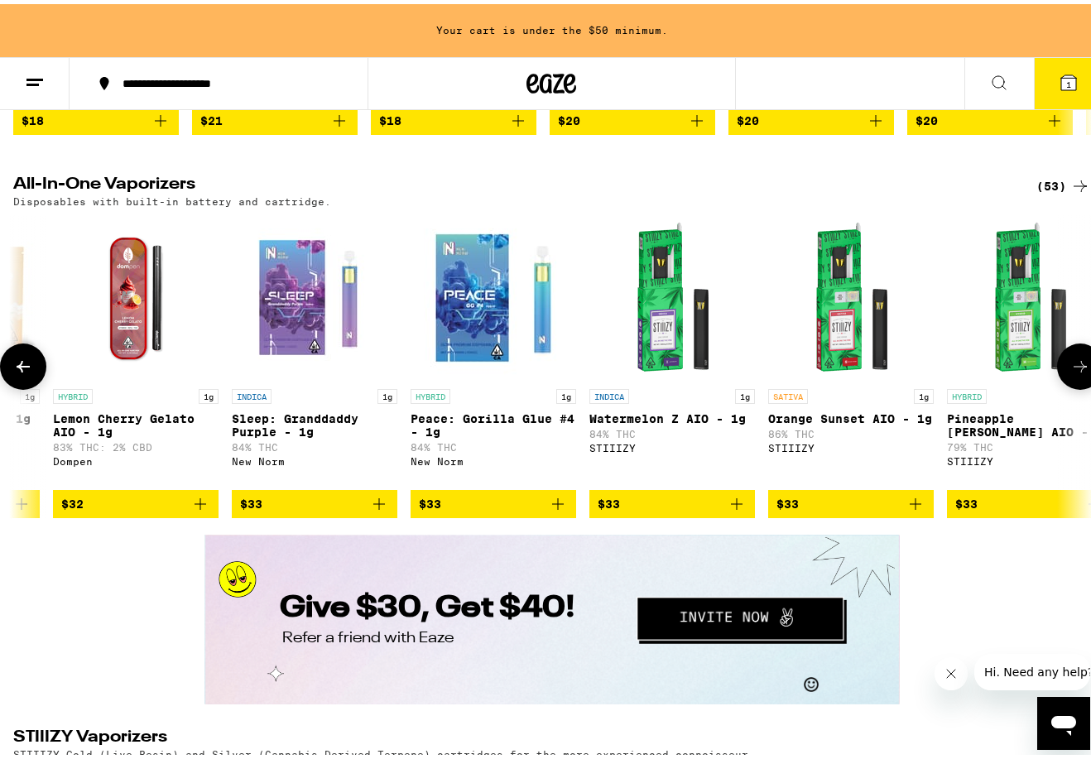
click at [1076, 373] on icon at bounding box center [1081, 363] width 20 height 20
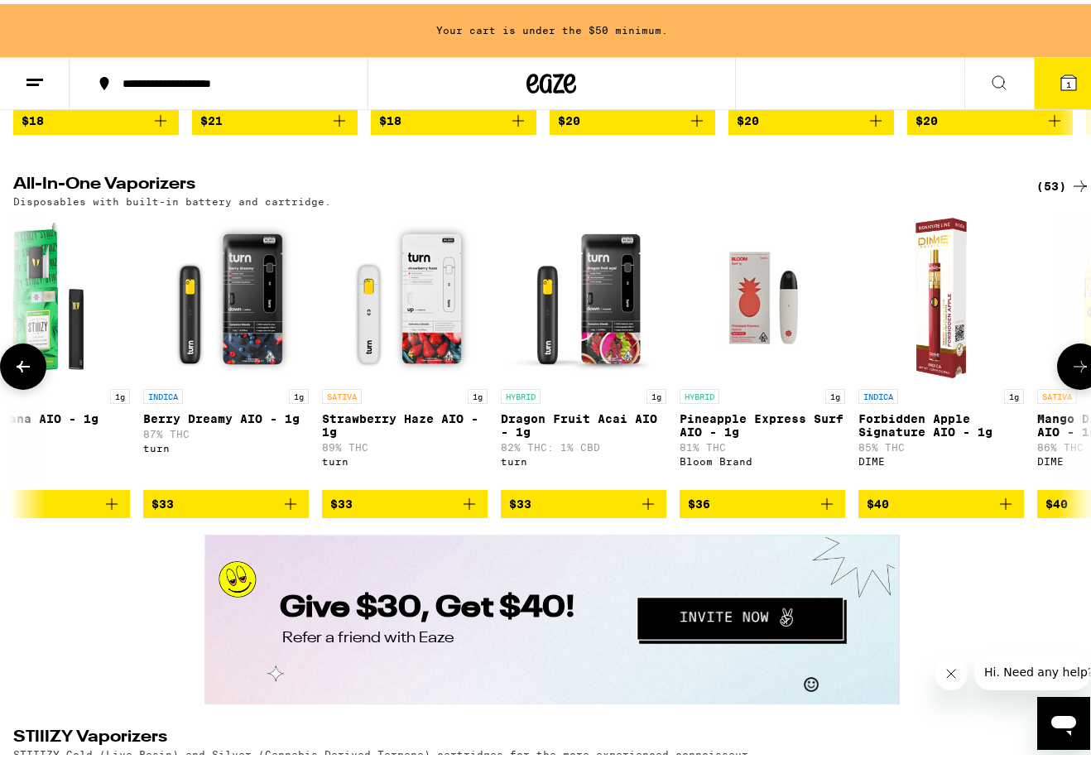
scroll to position [0, 6850]
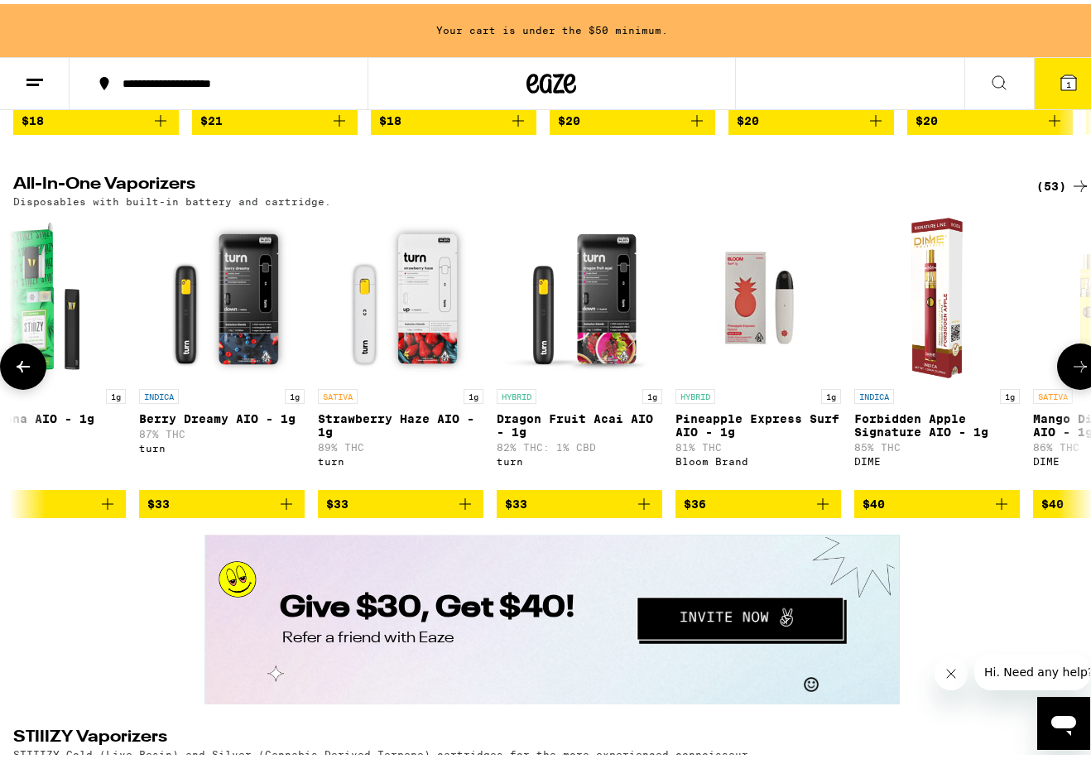
click at [32, 373] on icon at bounding box center [23, 363] width 20 height 20
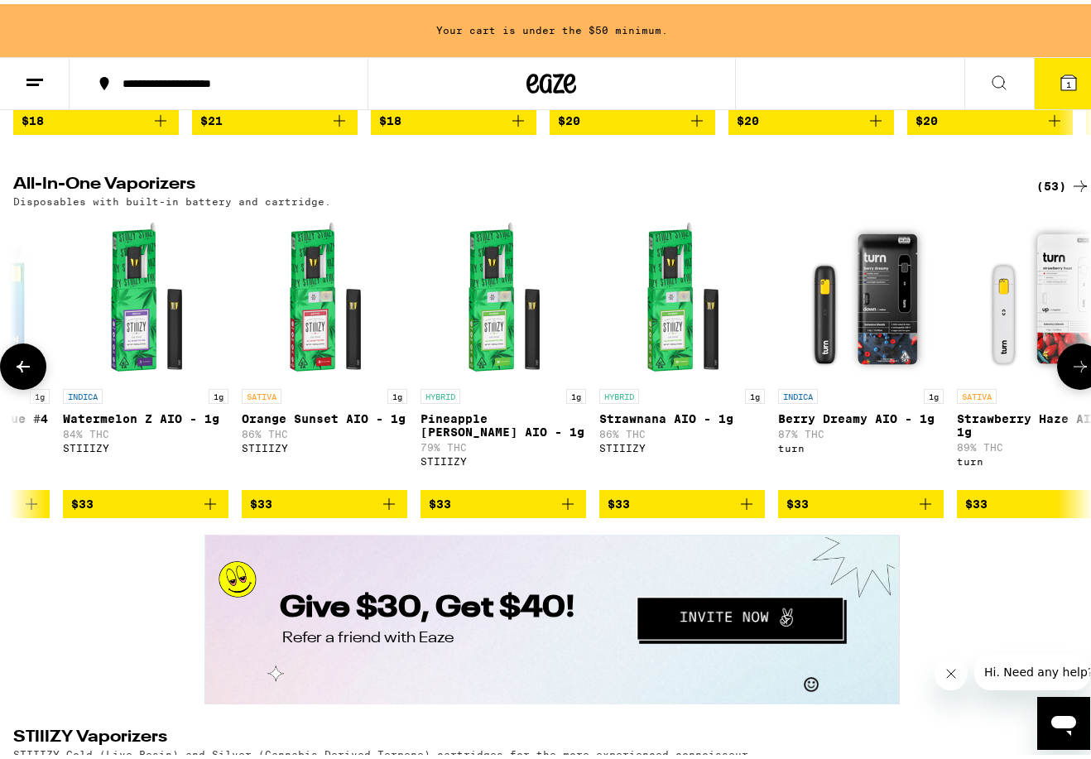
click at [32, 373] on icon at bounding box center [23, 363] width 20 height 20
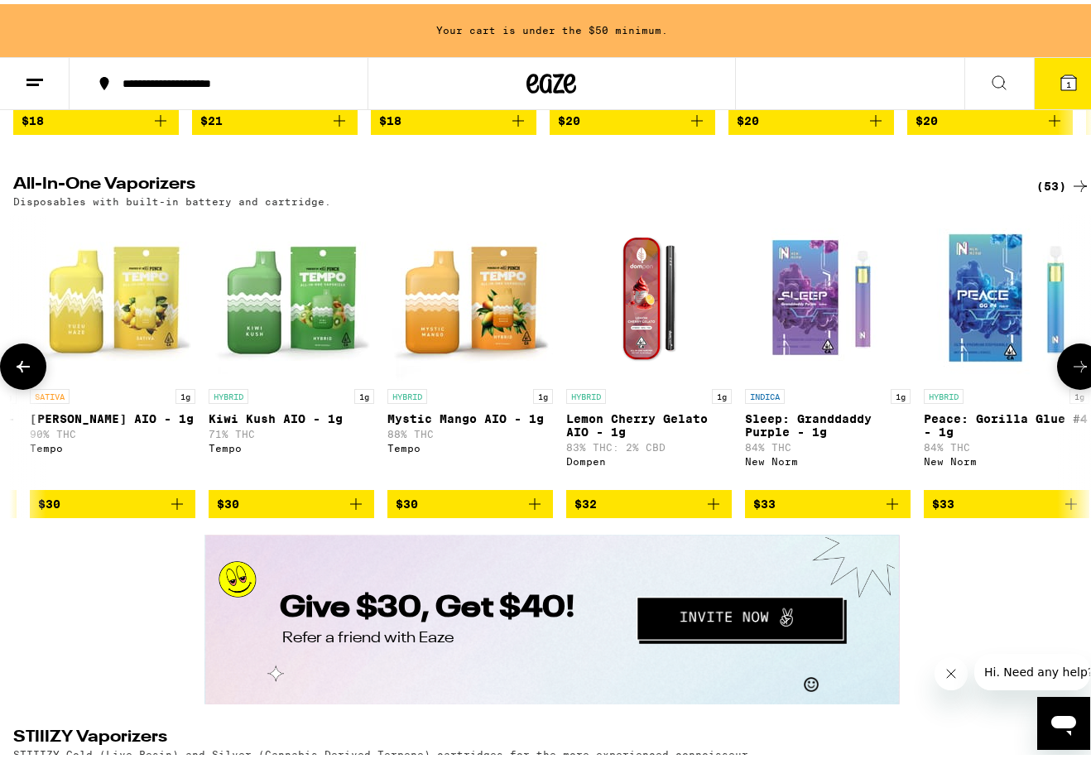
click at [32, 373] on icon at bounding box center [23, 363] width 20 height 20
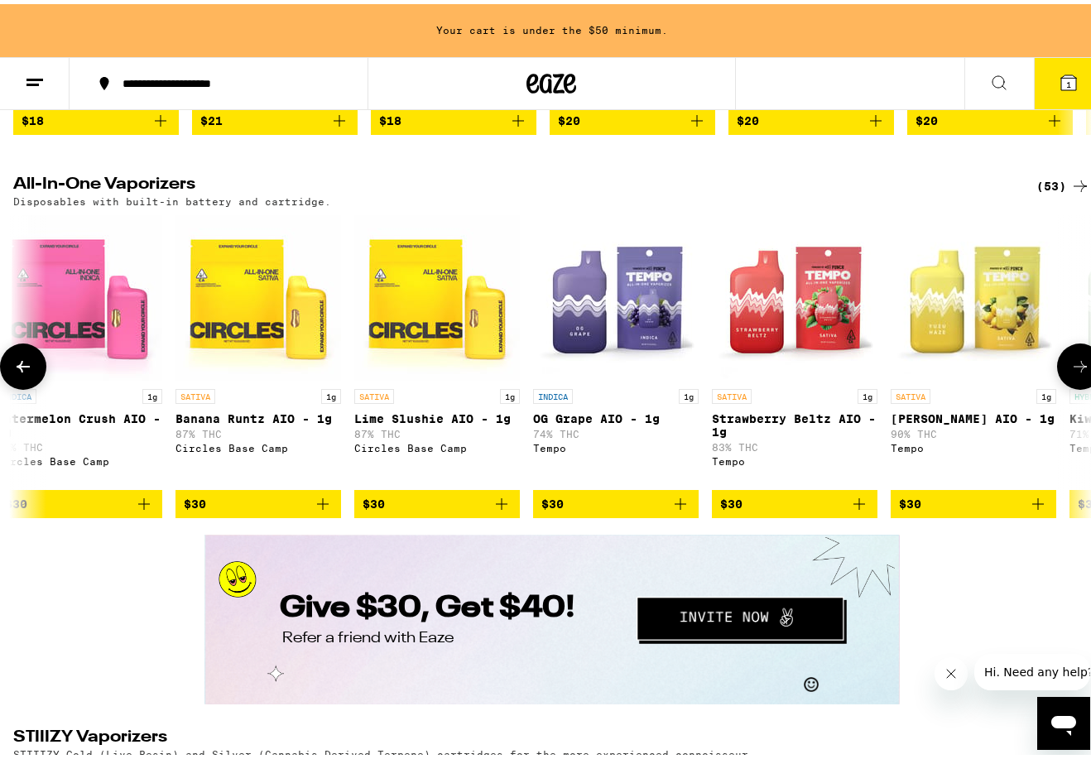
scroll to position [0, 4300]
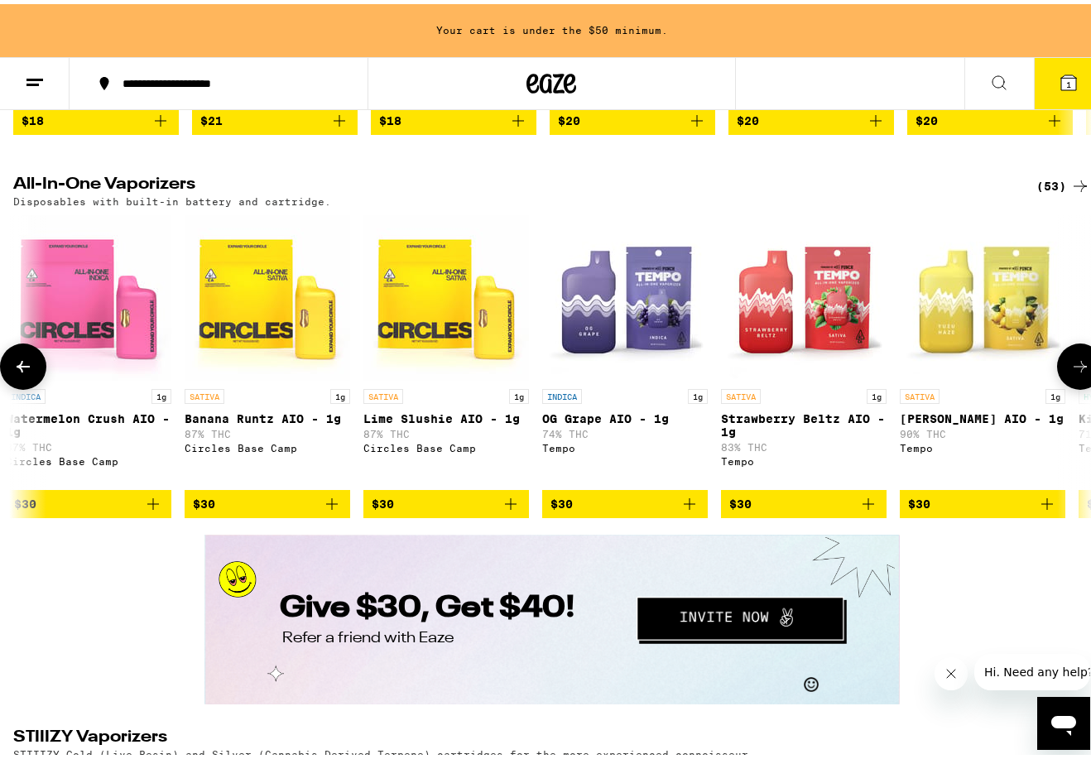
click at [1000, 510] on span "$30" at bounding box center [982, 500] width 149 height 20
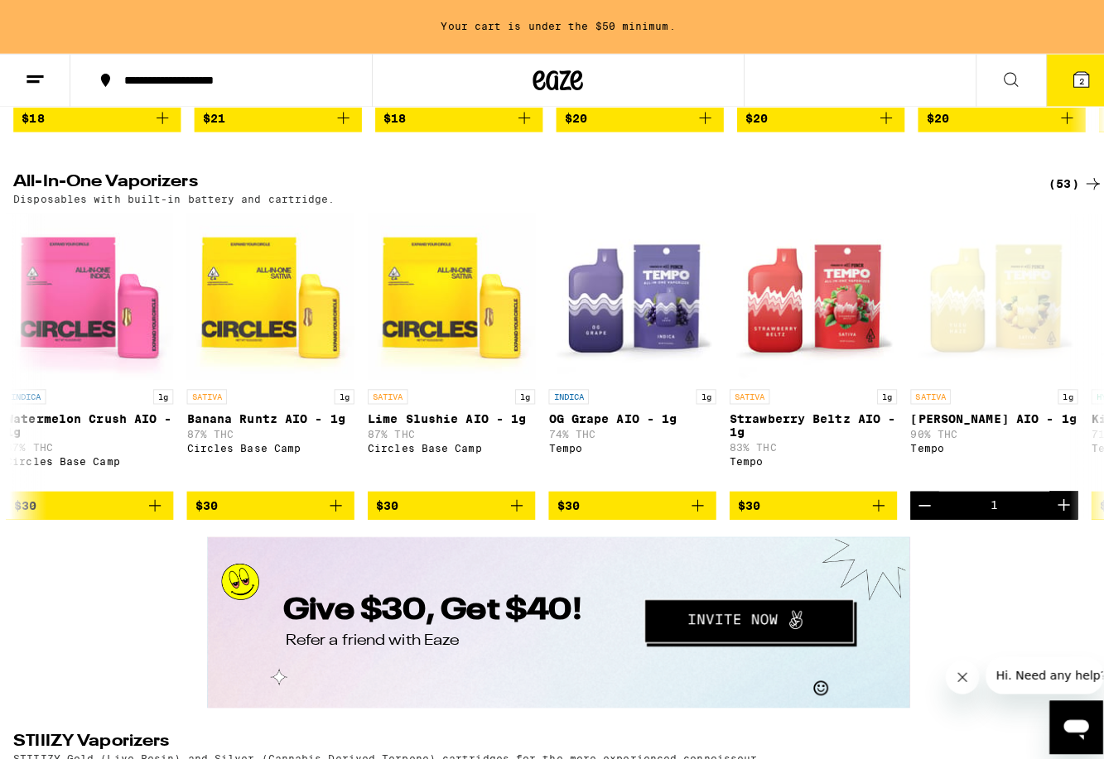
scroll to position [2680, 0]
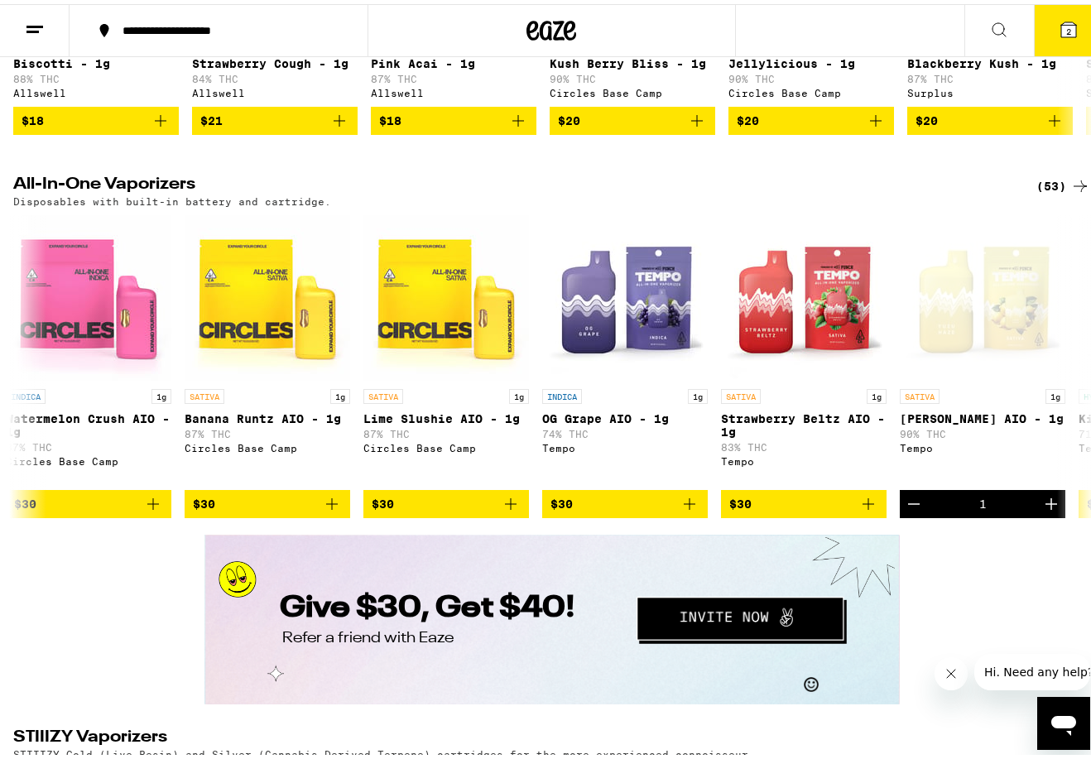
click at [1067, 31] on button "2" at bounding box center [1069, 26] width 70 height 51
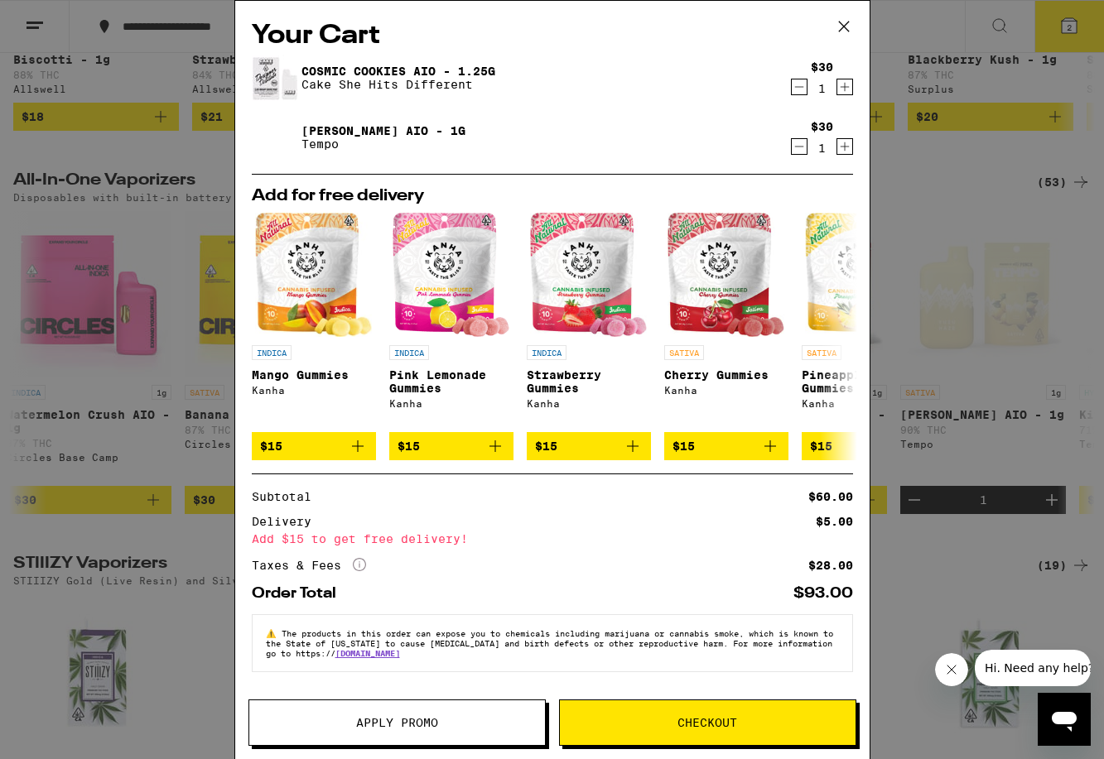
click at [665, 718] on span "Checkout" at bounding box center [708, 723] width 296 height 12
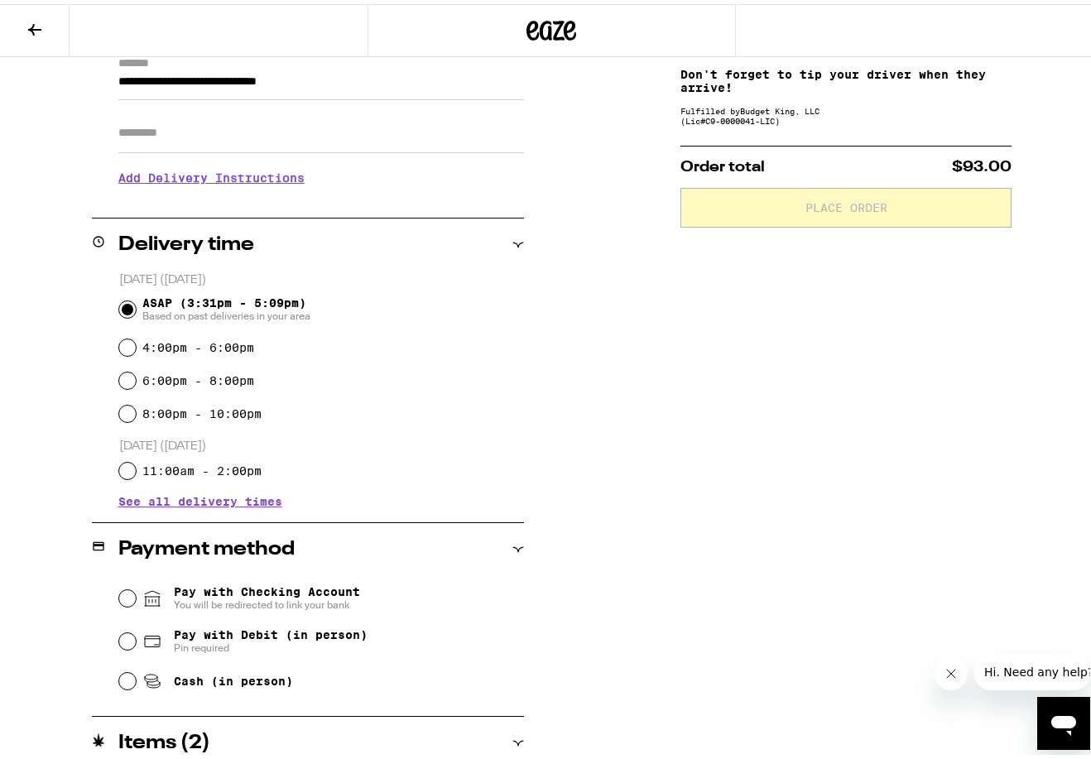
scroll to position [331, 0]
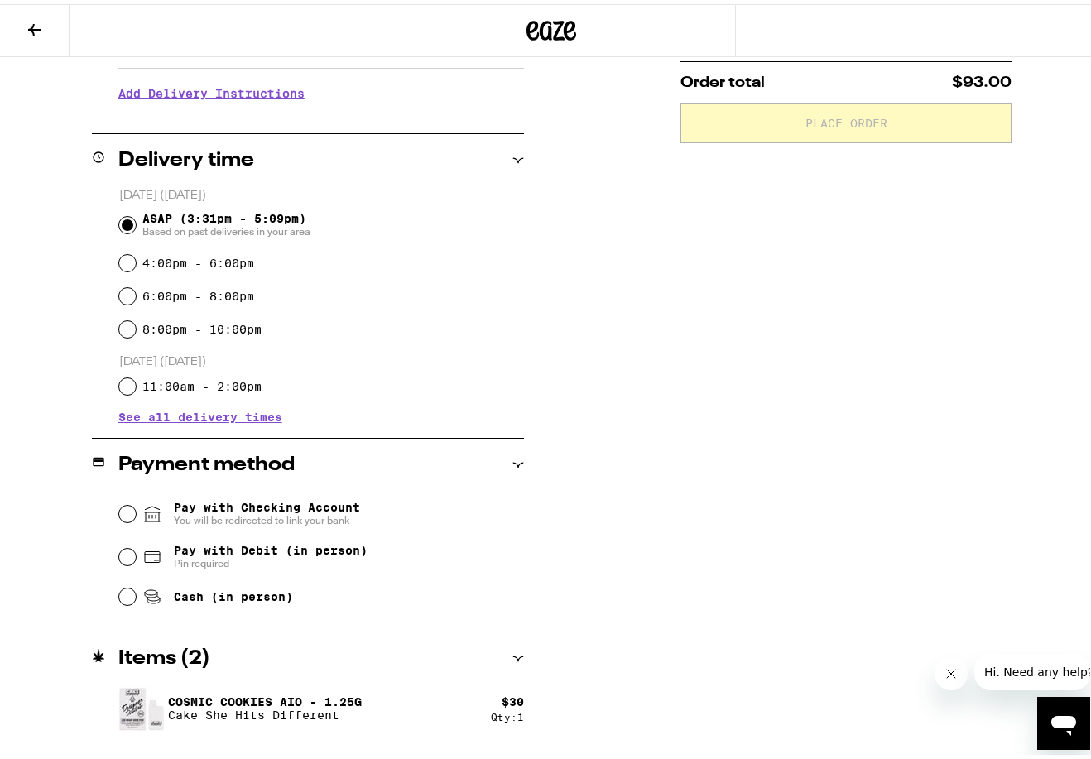
click at [217, 600] on span "Cash (in person)" at bounding box center [233, 592] width 119 height 13
click at [136, 601] on input "Cash (in person)" at bounding box center [127, 593] width 17 height 17
radio input "true"
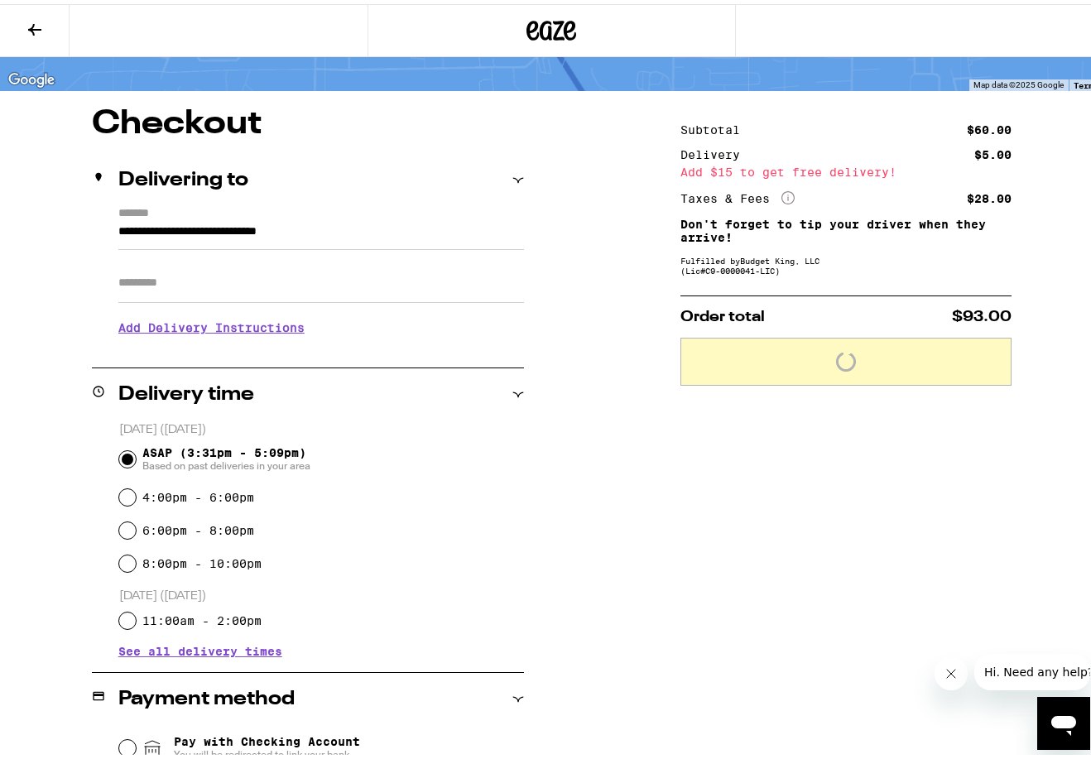
scroll to position [0, 0]
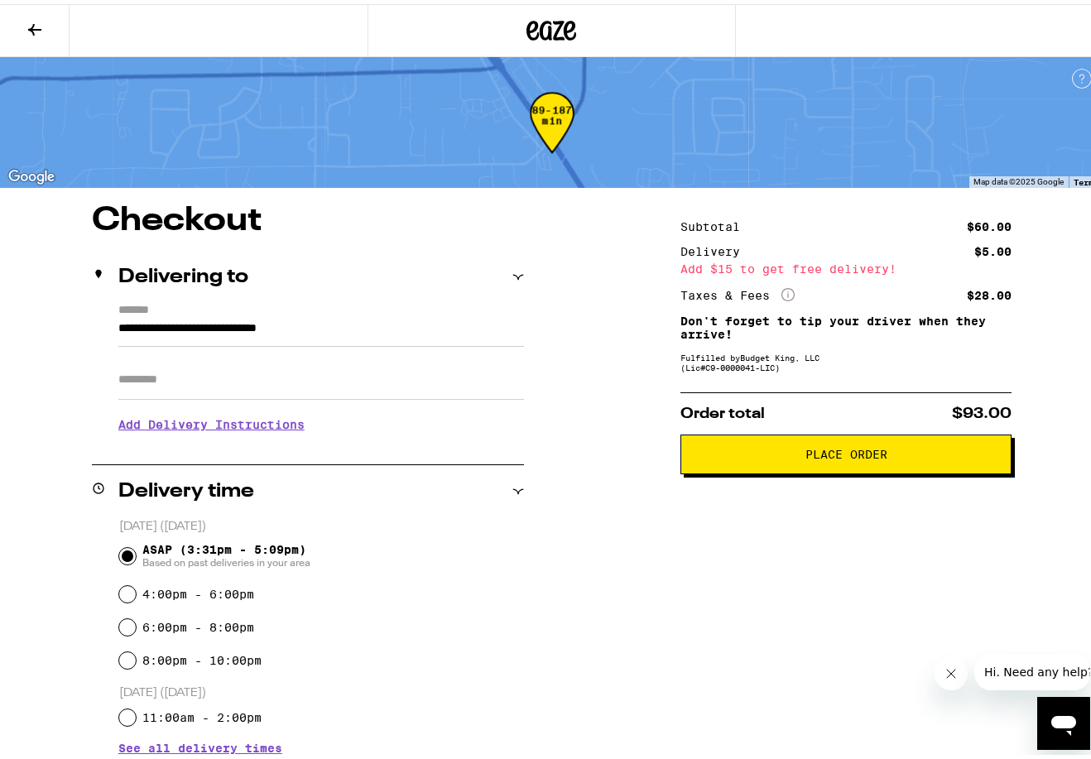
click at [825, 454] on span "Place Order" at bounding box center [847, 451] width 82 height 12
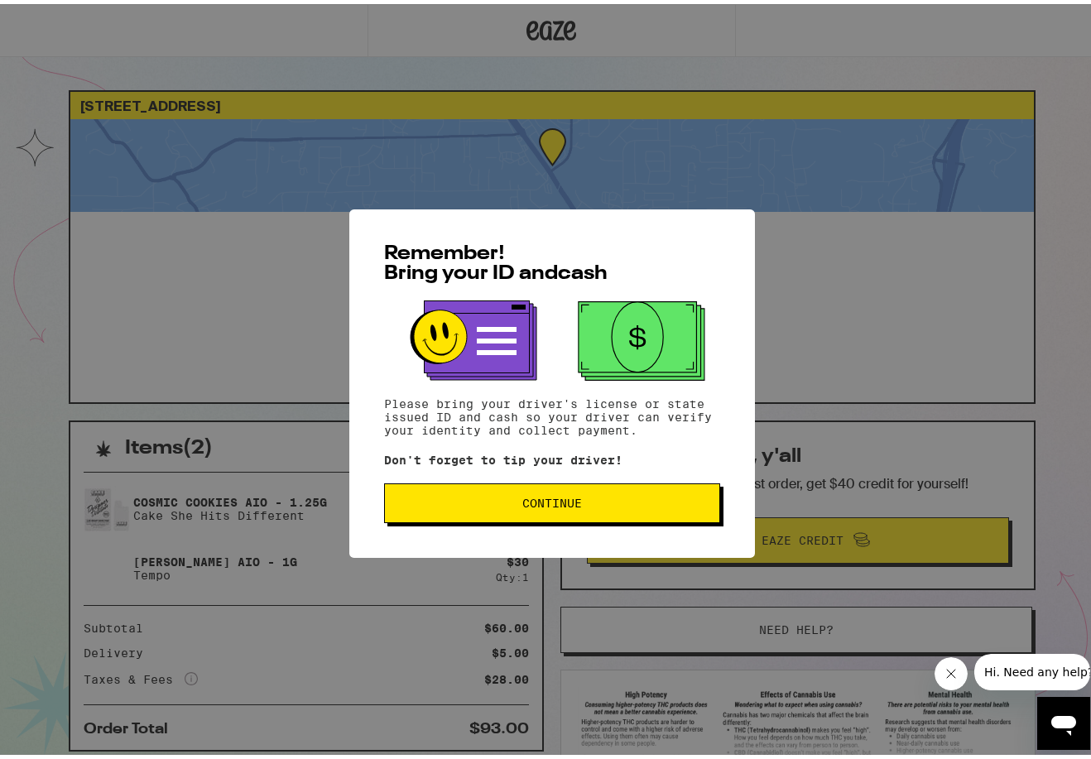
click at [538, 519] on button "Continue" at bounding box center [552, 499] width 336 height 40
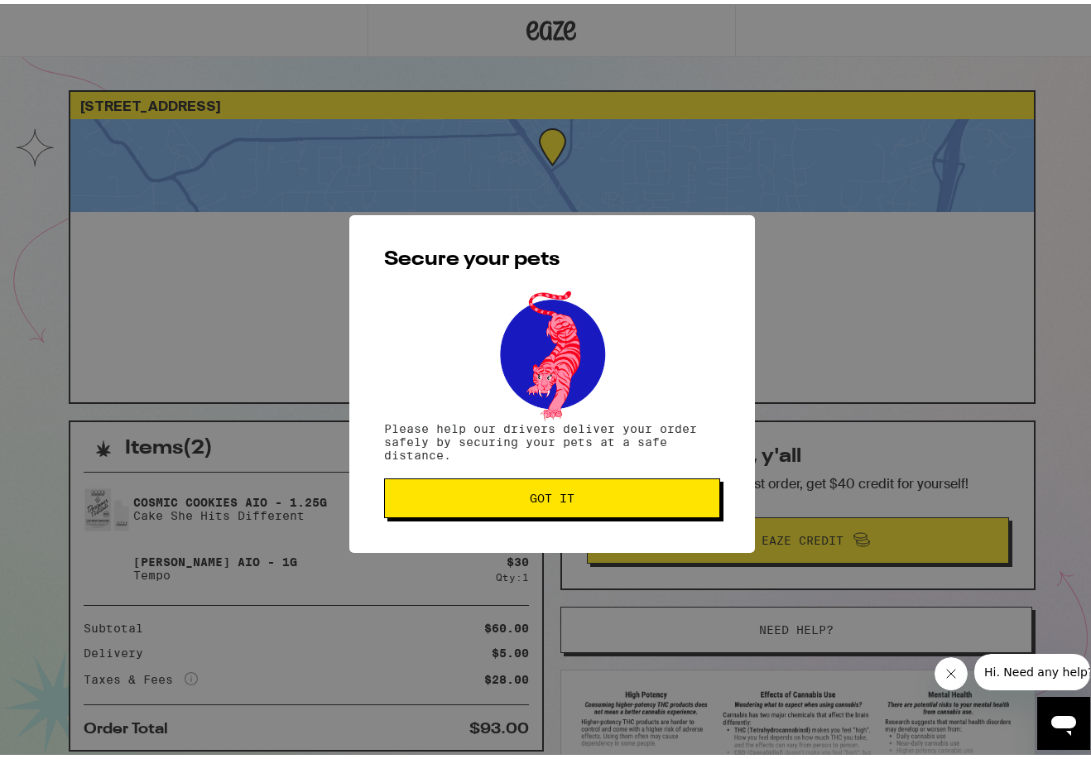
click at [537, 513] on button "Got it" at bounding box center [552, 494] width 336 height 40
